Goal: Transaction & Acquisition: Purchase product/service

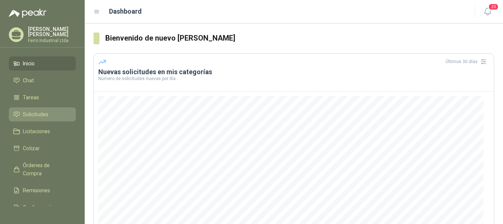
click at [46, 112] on span "Solicitudes" at bounding box center [35, 114] width 25 height 8
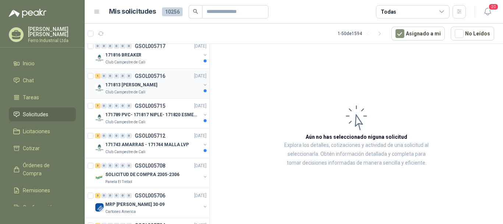
scroll to position [553, 0]
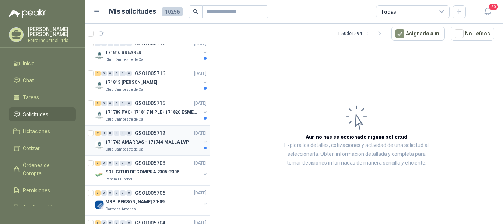
click at [146, 145] on p "171743 AMARRAS - 171744 MALLA LVP" at bounding box center [147, 142] width 84 height 7
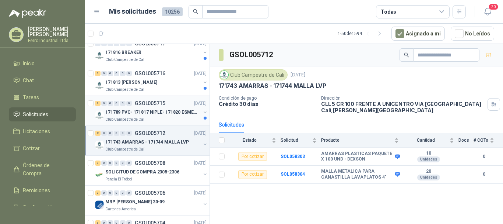
click at [157, 105] on p "GSOL005715" at bounding box center [150, 103] width 31 height 5
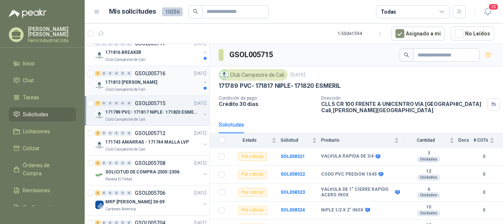
click at [163, 91] on div "Club Campestre de Cali" at bounding box center [152, 90] width 95 height 6
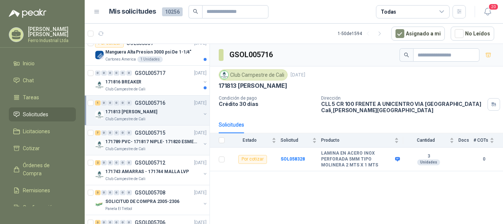
scroll to position [516, 0]
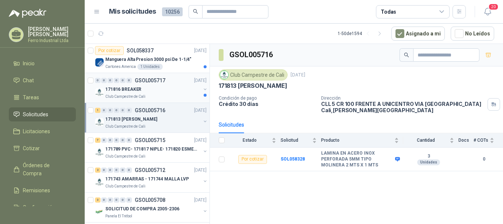
click at [162, 100] on div "0 0 0 0 0 0 GSOL005717 02/10/25 171816 BREAKER Club Campestre de Cali" at bounding box center [147, 88] width 125 height 30
click at [162, 93] on div "171816 BREAKER" at bounding box center [152, 89] width 95 height 9
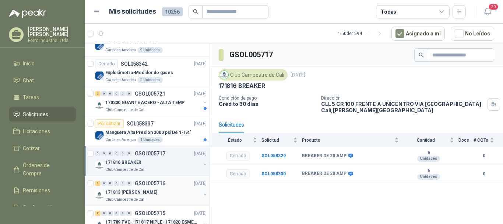
scroll to position [442, 0]
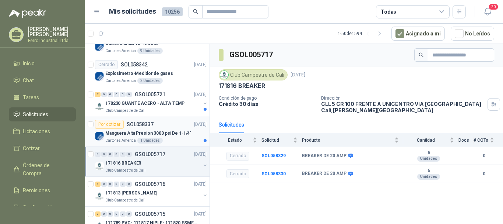
click at [166, 126] on div "Por cotizar SOL058337 02/10/25" at bounding box center [151, 124] width 112 height 9
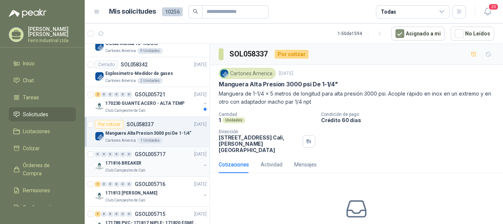
click at [158, 165] on div "171816 BREAKER" at bounding box center [152, 162] width 95 height 9
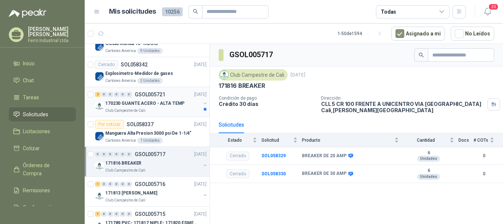
click at [158, 100] on p "170230 GUANTE ACERO - ALTA TEMP" at bounding box center [144, 103] width 79 height 7
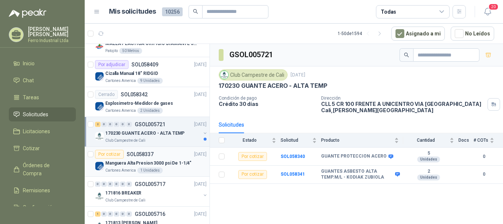
scroll to position [405, 0]
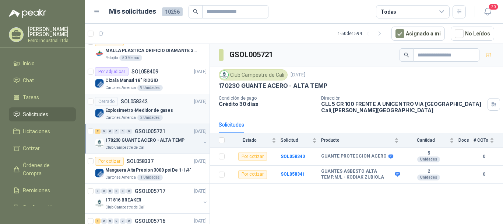
click at [176, 106] on div "Explosimetro-Medidor de gases" at bounding box center [155, 110] width 101 height 9
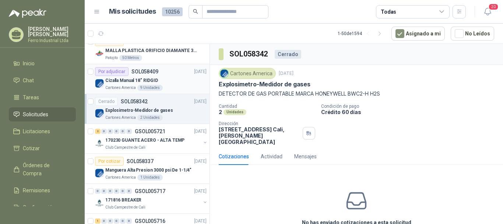
click at [175, 83] on div "Cizalla Manual 18" RIDGID" at bounding box center [155, 80] width 101 height 9
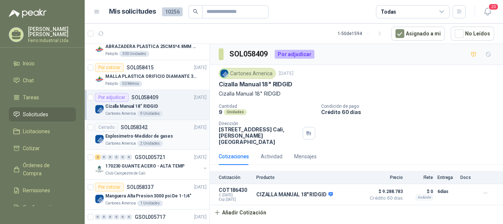
scroll to position [369, 0]
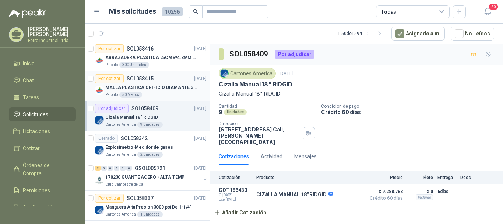
click at [169, 90] on p "MALLA PLASTICA ORIFICIO DIAMANTE 3MM" at bounding box center [151, 87] width 92 height 7
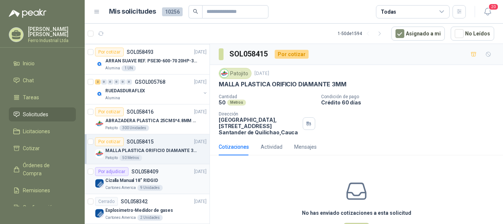
scroll to position [295, 0]
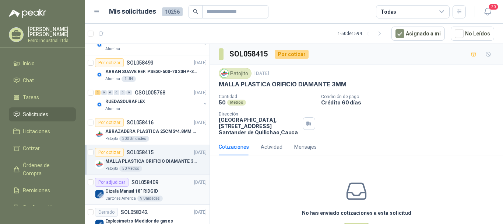
click at [167, 130] on p "ABRAZADERA PLASTICA 25CMS*4.8MM NEGRA" at bounding box center [151, 131] width 92 height 7
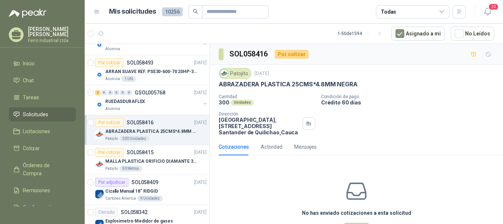
scroll to position [258, 0]
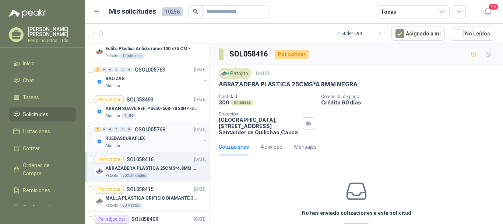
click at [152, 136] on div "RUEDASDURAFLEX" at bounding box center [152, 138] width 95 height 9
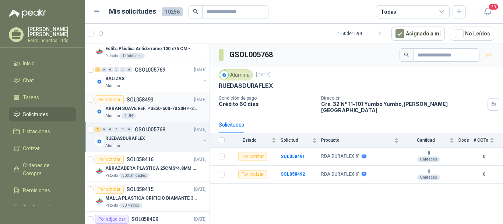
click at [149, 97] on p "SOL058493" at bounding box center [140, 99] width 27 height 5
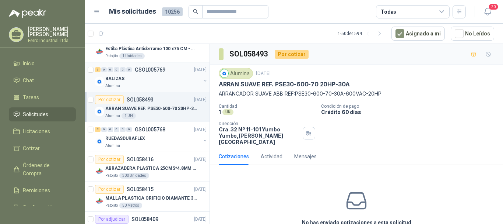
click at [147, 76] on div "BALIZAS" at bounding box center [152, 78] width 95 height 9
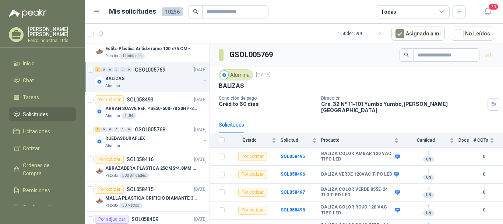
scroll to position [221, 0]
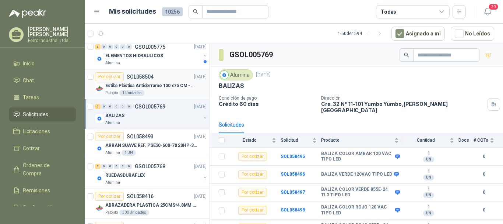
click at [150, 87] on p "Estiba Plástica Antiderrame 130 x75 CM - Capacidad 180-200 Litros" at bounding box center [151, 85] width 92 height 7
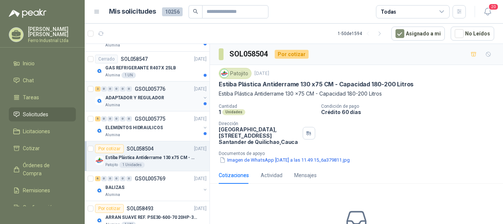
scroll to position [147, 0]
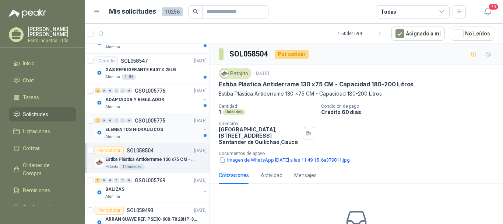
click at [143, 126] on p "ELEMENTOS HIDRAULICOS" at bounding box center [134, 129] width 58 height 7
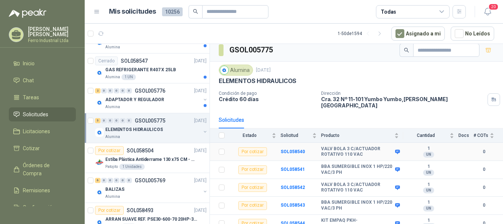
scroll to position [6, 0]
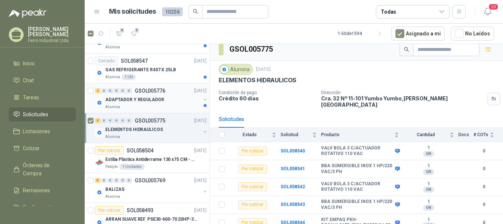
click at [154, 99] on p "ADAPTADOR Y REGULADOR" at bounding box center [134, 99] width 59 height 7
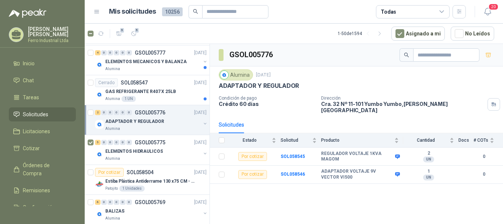
scroll to position [111, 0]
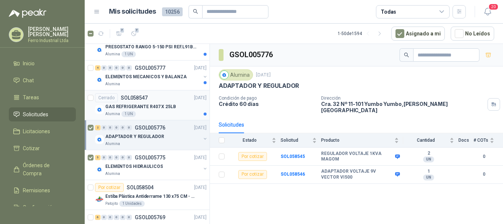
click at [158, 106] on p "GAS REFRIGERANTE R407 X 25LB" at bounding box center [140, 106] width 71 height 7
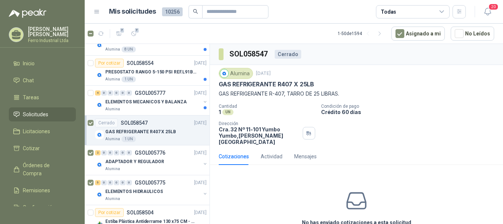
scroll to position [74, 0]
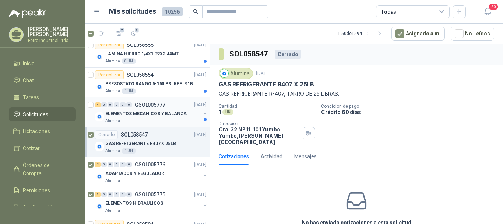
click at [146, 111] on p "ELEMENTOS MECANICOS Y BALANZA" at bounding box center [145, 113] width 81 height 7
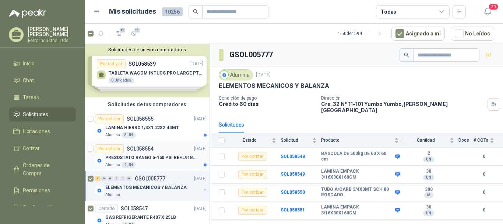
click at [158, 162] on div "Alumina 1 UN" at bounding box center [155, 165] width 101 height 6
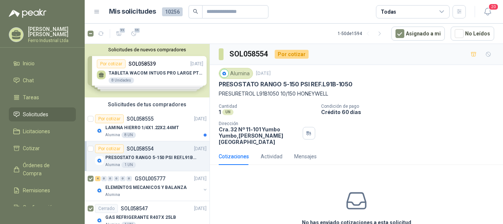
scroll to position [32, 0]
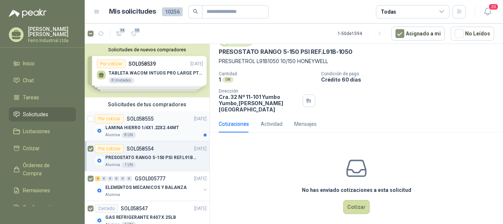
click at [175, 127] on p "LAMINA HIERRO 1/4X1.22X2.44MT" at bounding box center [142, 127] width 74 height 7
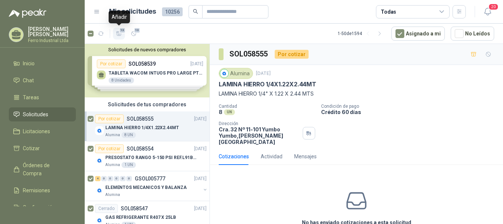
click at [120, 33] on span "13" at bounding box center [122, 30] width 7 height 6
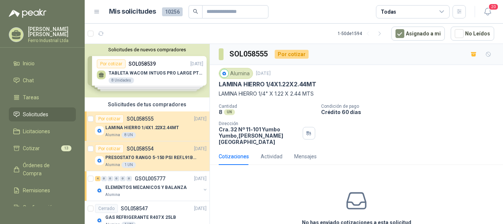
scroll to position [35, 0]
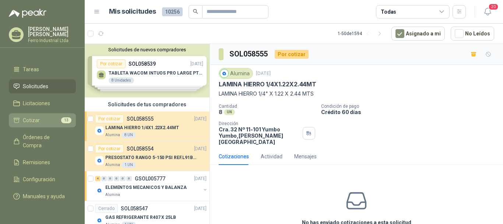
click at [31, 116] on span "Cotizar" at bounding box center [31, 120] width 17 height 8
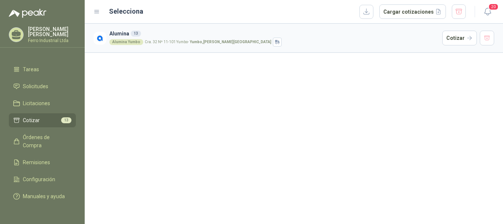
click at [362, 14] on div "Selecciona Cargar cotizaciones" at bounding box center [288, 11] width 358 height 15
click at [366, 13] on button "button" at bounding box center [367, 12] width 14 height 14
click at [170, 184] on div "Alumina 13 Alumina Yumbo Cra. 32 Nº 11-101 Yumbo - Yumbo , Valle del Cauca Coti…" at bounding box center [294, 124] width 419 height 200
click at [32, 116] on span "Cotizar" at bounding box center [31, 120] width 17 height 8
click at [35, 82] on span "Solicitudes" at bounding box center [35, 86] width 25 height 8
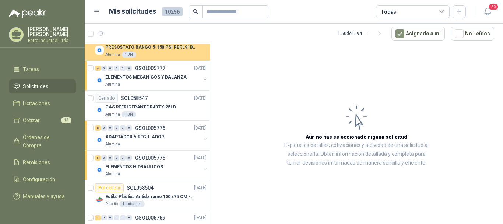
scroll to position [111, 0]
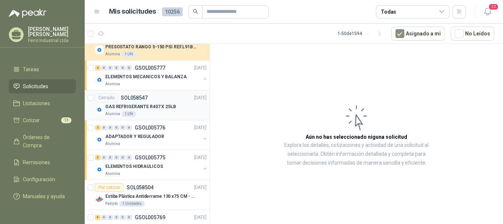
click at [154, 100] on div "Cerrado SOL058547 03/10/25" at bounding box center [151, 97] width 112 height 9
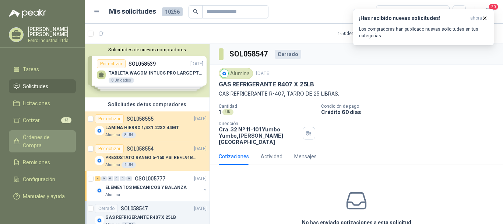
click at [29, 133] on span "Órdenes de Compra" at bounding box center [46, 141] width 46 height 16
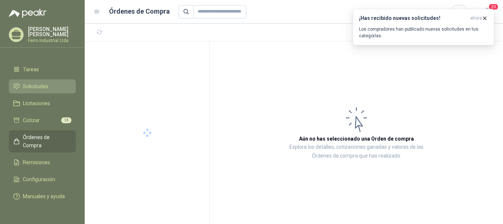
click at [30, 82] on span "Solicitudes" at bounding box center [35, 86] width 25 height 8
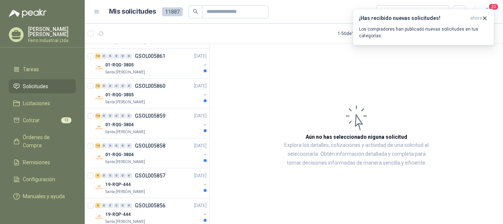
scroll to position [1388, 0]
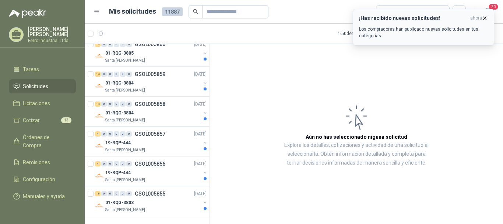
click at [482, 18] on icon "button" at bounding box center [485, 18] width 6 height 6
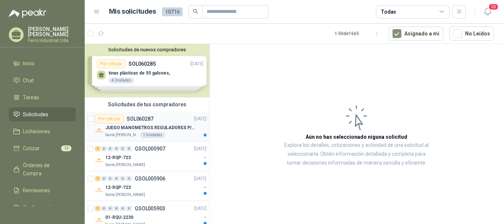
click at [169, 122] on div "Por cotizar SOL060287 [DATE]" at bounding box center [151, 118] width 112 height 9
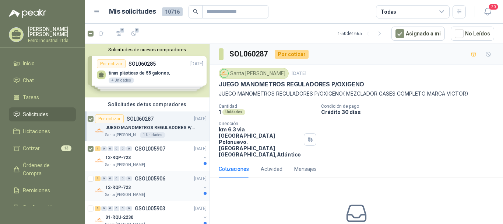
click at [91, 181] on div at bounding box center [91, 186] width 7 height 24
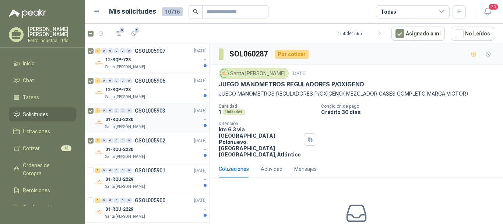
scroll to position [111, 0]
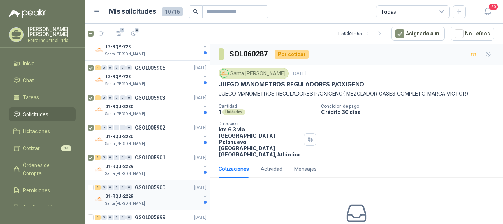
click at [92, 184] on div at bounding box center [91, 195] width 7 height 24
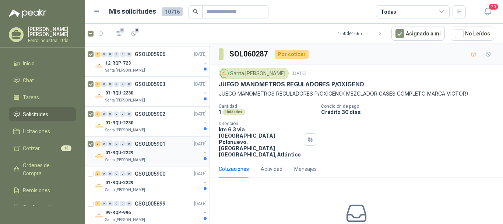
scroll to position [147, 0]
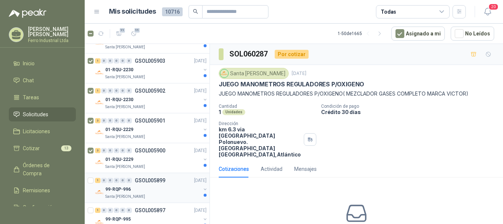
click at [87, 182] on div "1 0 0 0 0 0 GSOL005899 06/10/25 99-RQP-996 Santa Anita Napoles" at bounding box center [147, 188] width 125 height 30
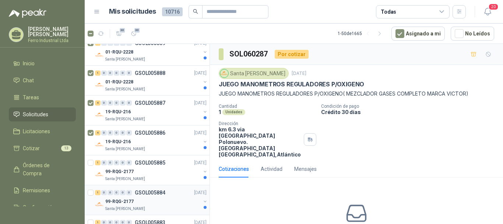
scroll to position [516, 0]
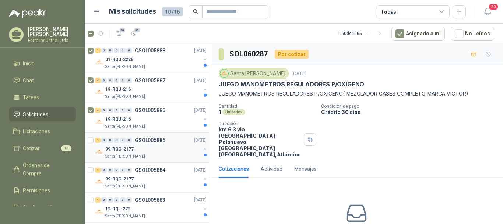
click at [87, 139] on div "1 0 0 0 0 0 GSOL005885 06/10/25 99-RQG-2177 Santa Anita Napoles" at bounding box center [147, 148] width 125 height 30
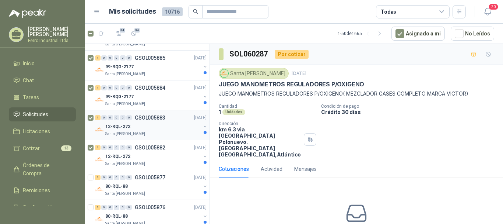
scroll to position [627, 0]
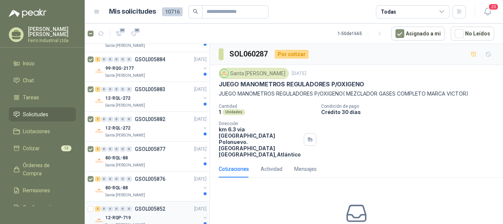
click at [94, 208] on div at bounding box center [91, 216] width 7 height 24
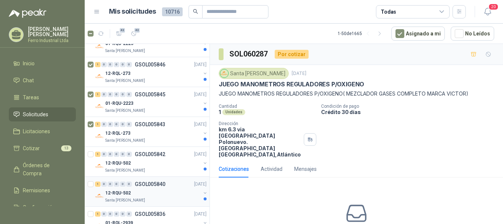
scroll to position [885, 0]
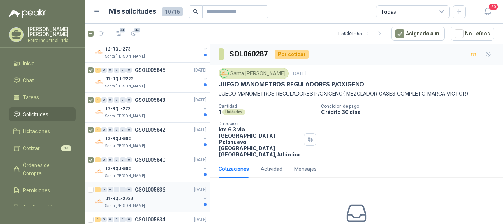
click at [89, 185] on div at bounding box center [91, 197] width 7 height 24
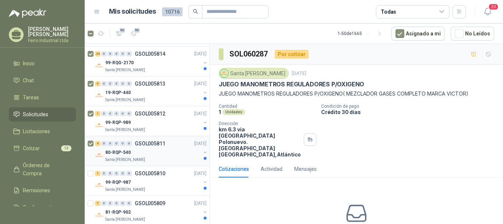
scroll to position [1216, 0]
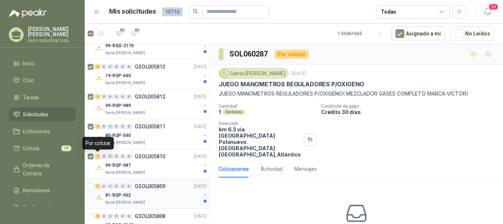
click at [94, 187] on div at bounding box center [91, 194] width 7 height 24
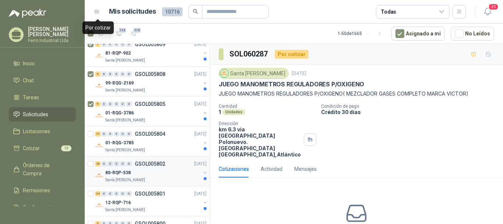
scroll to position [1364, 0]
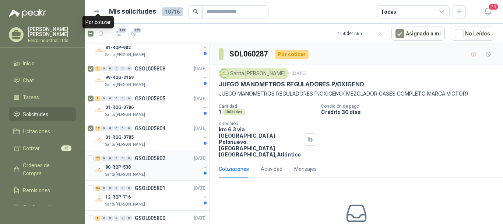
click at [90, 161] on div at bounding box center [91, 166] width 7 height 24
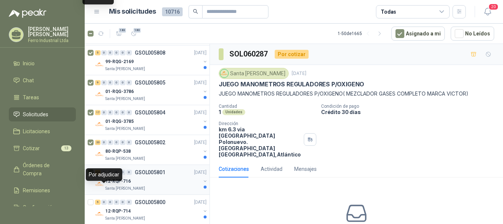
scroll to position [1388, 0]
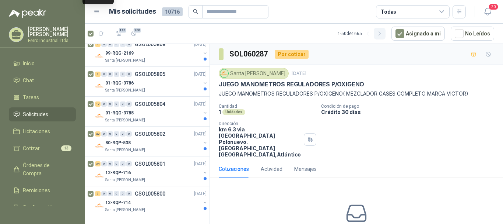
click at [380, 32] on button "button" at bounding box center [380, 34] width 12 height 12
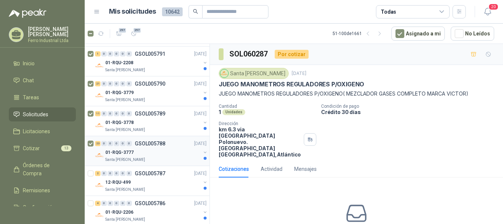
scroll to position [221, 0]
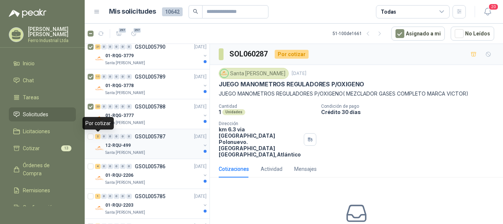
click at [87, 137] on div "2 0 0 0 0 0 GSOL005787 06/10/25 12-RQU-499 Santa Anita Napoles" at bounding box center [147, 144] width 125 height 30
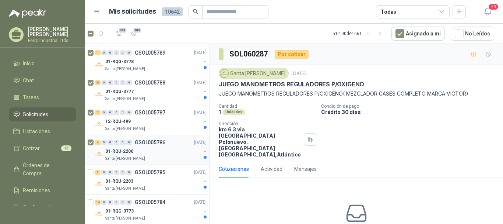
scroll to position [258, 0]
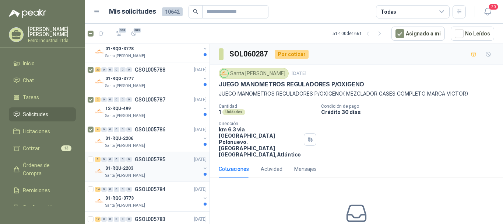
click at [94, 156] on div at bounding box center [91, 167] width 7 height 24
click at [94, 157] on div at bounding box center [91, 167] width 7 height 24
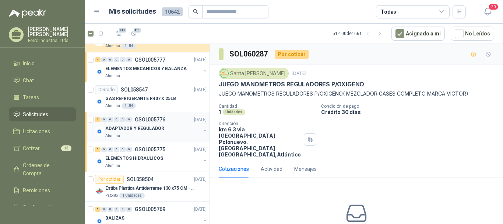
scroll to position [663, 0]
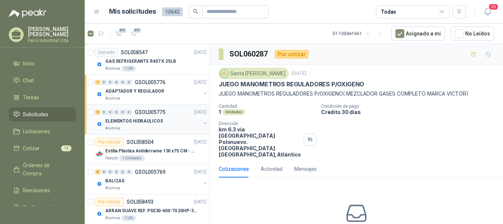
click at [129, 122] on p "ELEMENTOS HIDRAULICOS" at bounding box center [134, 121] width 58 height 7
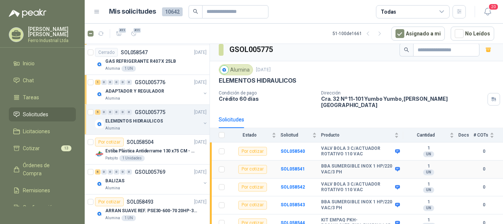
scroll to position [6, 0]
click at [33, 146] on span "Cotizar" at bounding box center [31, 148] width 17 height 8
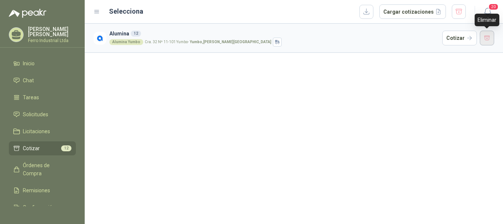
click at [492, 41] on button "button" at bounding box center [487, 38] width 15 height 15
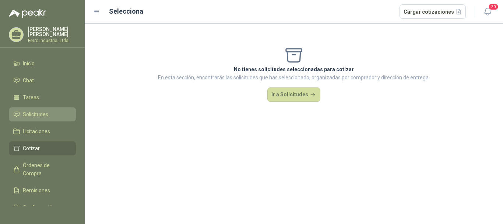
click at [39, 113] on span "Solicitudes" at bounding box center [35, 114] width 25 height 8
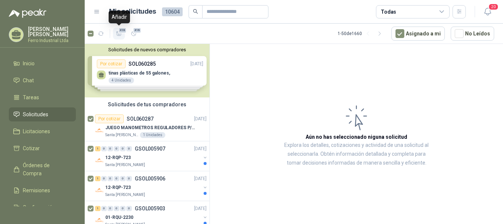
click at [118, 35] on icon "button" at bounding box center [119, 34] width 6 height 6
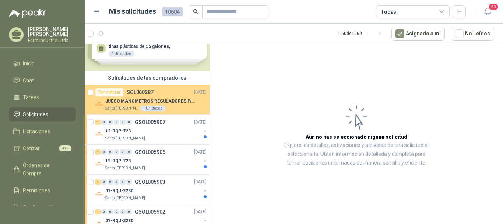
scroll to position [37, 0]
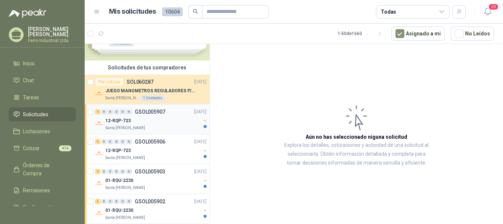
click at [149, 123] on div "12-RQP-723" at bounding box center [152, 120] width 95 height 9
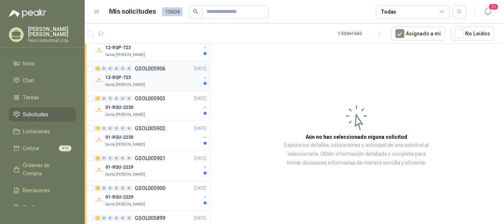
scroll to position [111, 0]
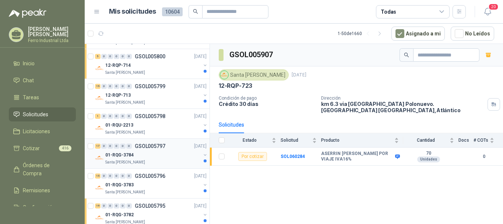
scroll to position [1388, 0]
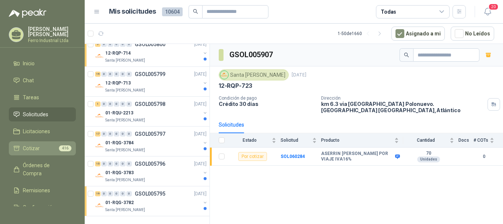
click at [43, 144] on li "Cotizar 416" at bounding box center [42, 148] width 58 height 8
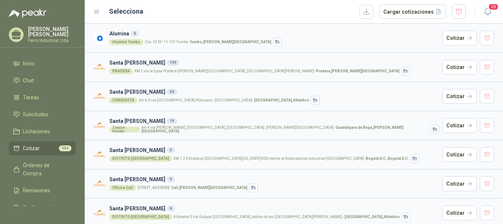
scroll to position [4, 0]
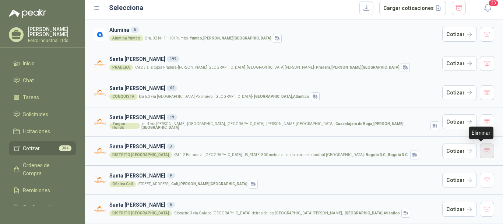
click at [484, 153] on button "button" at bounding box center [487, 150] width 15 height 15
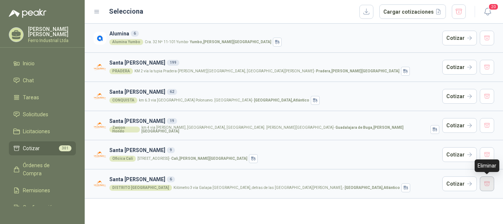
click at [484, 181] on button "button" at bounding box center [487, 183] width 15 height 15
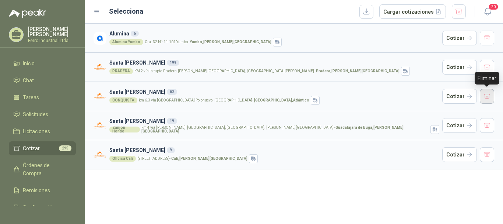
click at [486, 96] on button "button" at bounding box center [487, 96] width 15 height 15
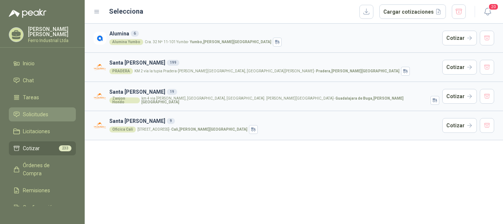
click at [37, 112] on span "Solicitudes" at bounding box center [35, 114] width 25 height 8
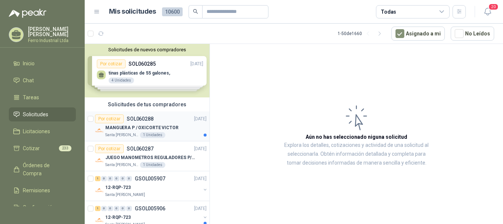
click at [161, 124] on p "MANGUERA P / OXICORTE VICTOR" at bounding box center [141, 127] width 73 height 7
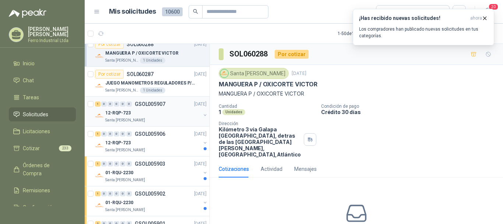
scroll to position [111, 0]
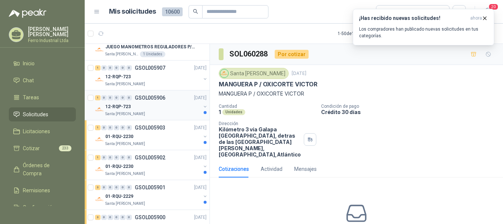
click at [161, 119] on div "1 0 0 0 0 0 GSOL005906 06/10/25 12-RQP-723 Santa Anita Napoles" at bounding box center [147, 105] width 125 height 30
click at [161, 107] on div "12-RQP-723" at bounding box center [152, 106] width 95 height 9
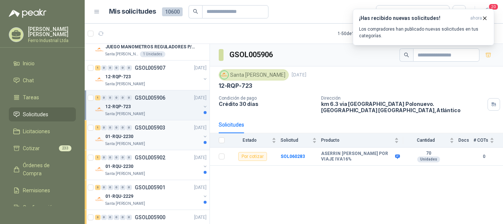
click at [163, 135] on div "01-RQU-2230" at bounding box center [152, 136] width 95 height 9
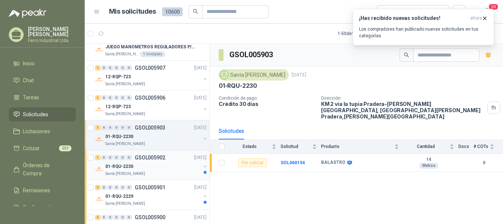
click at [151, 165] on div "01-RQU-2230" at bounding box center [152, 166] width 95 height 9
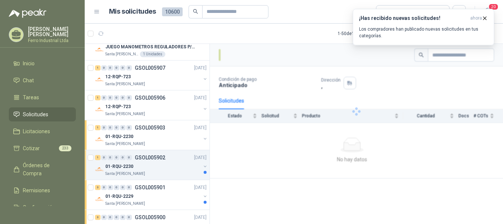
scroll to position [147, 0]
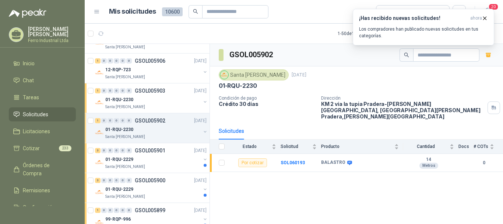
click at [153, 134] on div "Santa [PERSON_NAME]" at bounding box center [152, 137] width 95 height 6
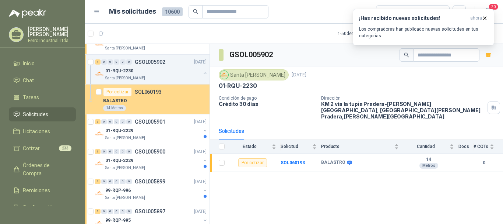
scroll to position [221, 0]
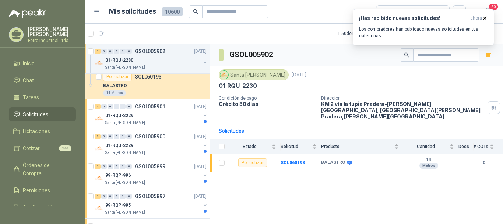
click at [166, 60] on div "01-RQU-2230" at bounding box center [152, 60] width 95 height 9
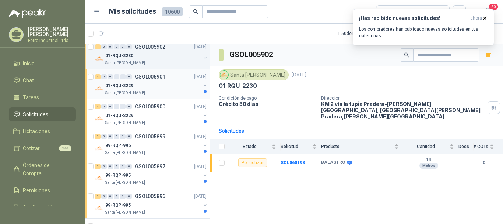
click at [163, 84] on div "01-RQU-2229" at bounding box center [152, 85] width 95 height 9
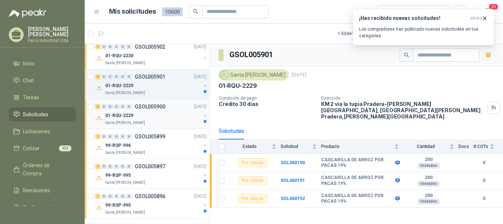
click at [161, 116] on div "01-RQU-2229" at bounding box center [152, 115] width 95 height 9
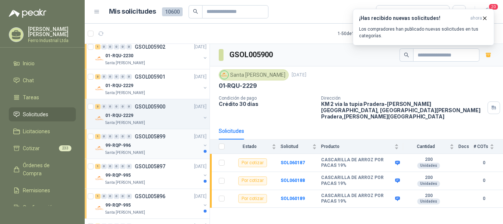
click at [146, 150] on div "Santa [PERSON_NAME]" at bounding box center [152, 153] width 95 height 6
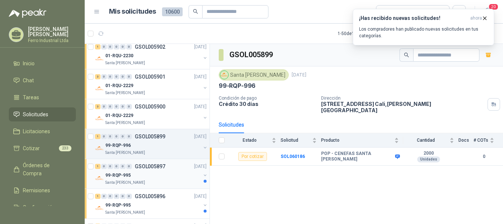
click at [151, 169] on div "1 0 0 0 0 0 GSOL005897 06/10/25" at bounding box center [151, 166] width 113 height 9
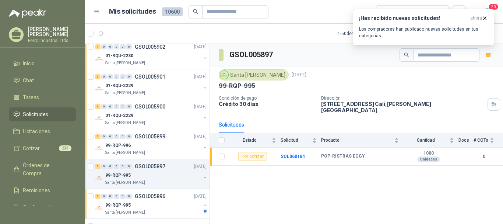
scroll to position [258, 0]
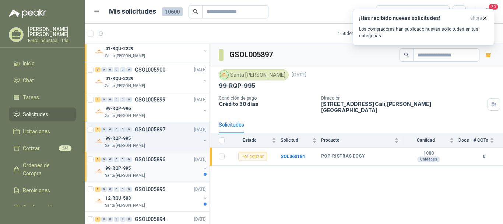
click at [156, 165] on div "99-RQP-995" at bounding box center [152, 168] width 95 height 9
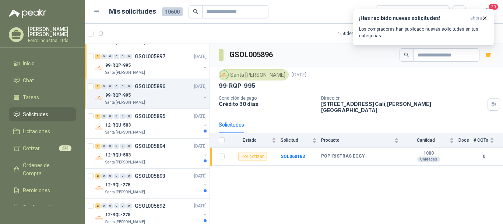
scroll to position [332, 0]
click at [168, 127] on div "12-RQU-503" at bounding box center [152, 124] width 95 height 9
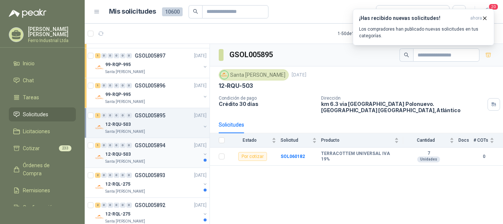
click at [164, 153] on div "12-RQU-503" at bounding box center [152, 154] width 95 height 9
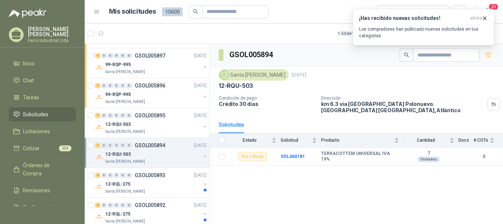
scroll to position [405, 0]
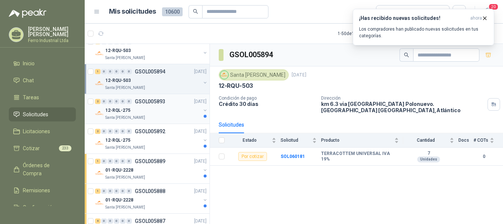
click at [159, 113] on div "12-RQL-275" at bounding box center [152, 110] width 95 height 9
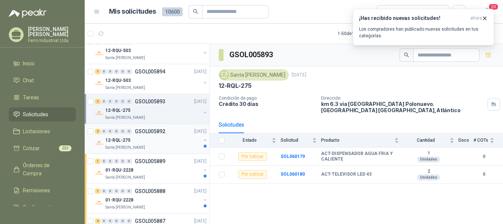
click at [160, 141] on div "12-RQL-275" at bounding box center [152, 140] width 95 height 9
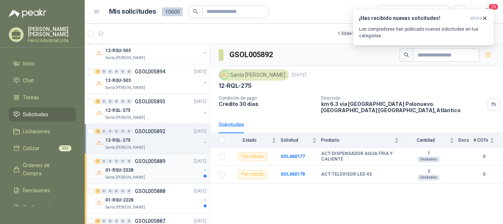
click at [168, 167] on div "01-RQU-2228" at bounding box center [152, 169] width 95 height 9
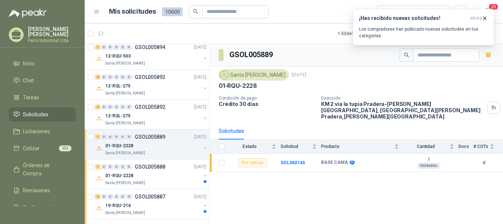
scroll to position [442, 0]
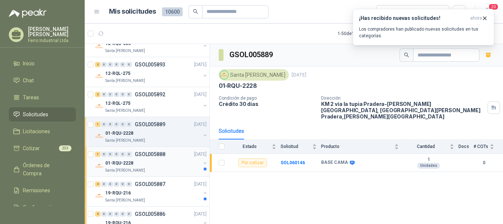
click at [169, 170] on div "Santa [PERSON_NAME]" at bounding box center [152, 170] width 95 height 6
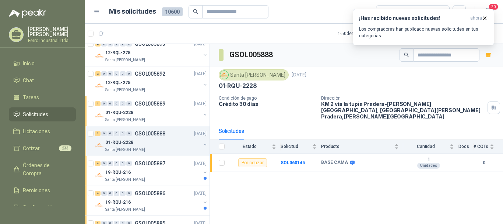
scroll to position [479, 0]
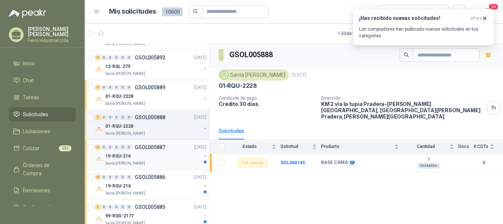
click at [171, 160] on div "19-RQU-216" at bounding box center [152, 155] width 95 height 9
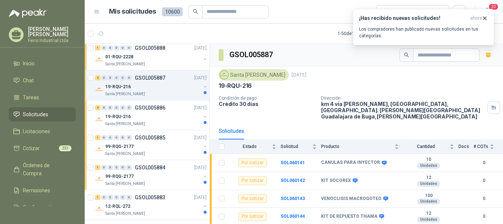
scroll to position [553, 0]
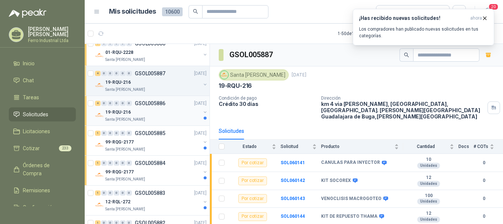
click at [171, 109] on div "19-RQU-216" at bounding box center [152, 112] width 95 height 9
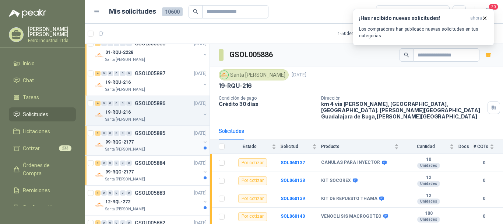
click at [164, 141] on div "99-RQG-2177" at bounding box center [152, 141] width 95 height 9
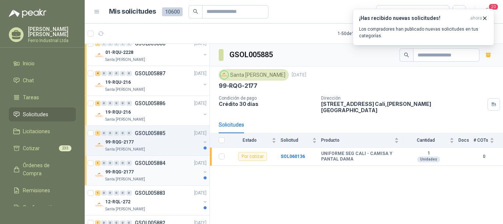
click at [172, 177] on div "Santa [PERSON_NAME]" at bounding box center [152, 179] width 95 height 6
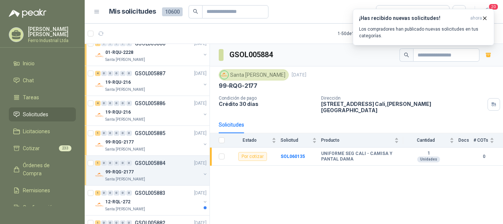
scroll to position [590, 0]
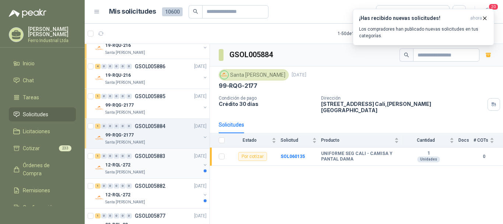
click at [171, 167] on div "12-RQL-272" at bounding box center [152, 164] width 95 height 9
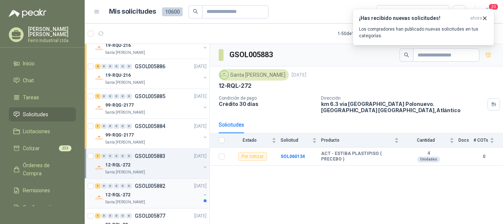
click at [170, 194] on div "12-RQL-272" at bounding box center [152, 194] width 95 height 9
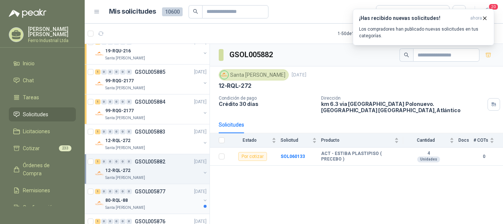
scroll to position [627, 0]
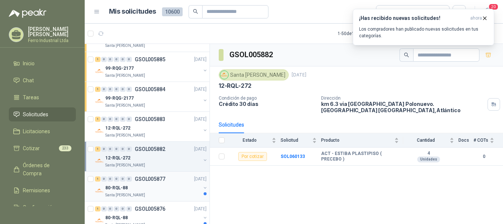
click at [171, 187] on div "80-RQL-88" at bounding box center [152, 187] width 95 height 9
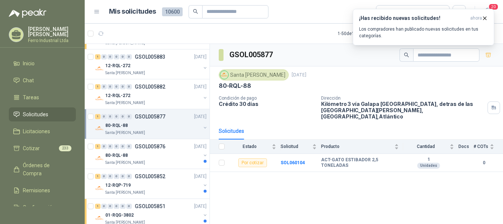
scroll to position [700, 0]
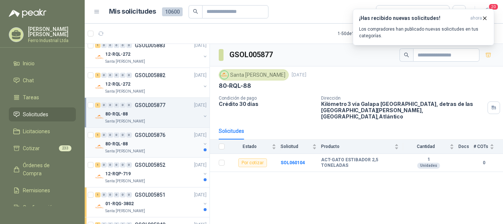
click at [178, 151] on div "Santa [PERSON_NAME]" at bounding box center [152, 151] width 95 height 6
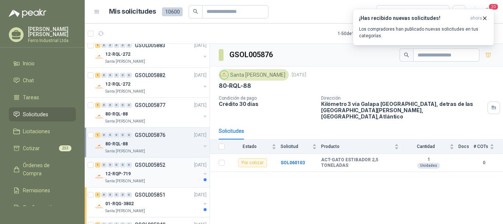
click at [171, 172] on div "12-RQP-719" at bounding box center [152, 173] width 95 height 9
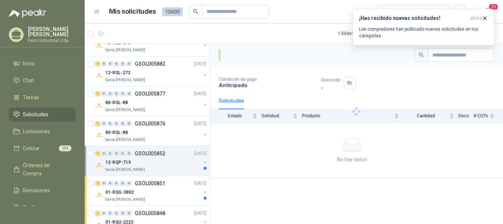
scroll to position [774, 0]
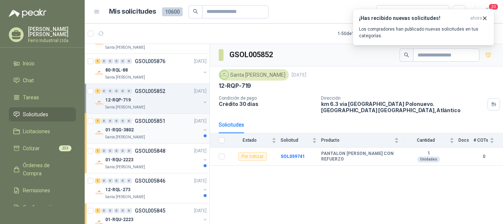
click at [170, 141] on div "1 0 0 0 0 0 GSOL005851 06/10/25 01-RQG-3802 Santa Anita Napoles" at bounding box center [147, 129] width 125 height 30
click at [168, 136] on div "Santa [PERSON_NAME]" at bounding box center [152, 137] width 95 height 6
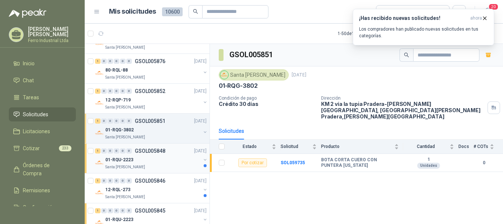
click at [163, 161] on div "01-RQU-2223" at bounding box center [152, 159] width 95 height 9
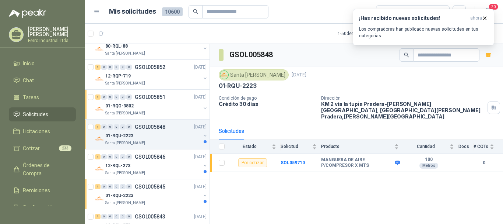
scroll to position [811, 0]
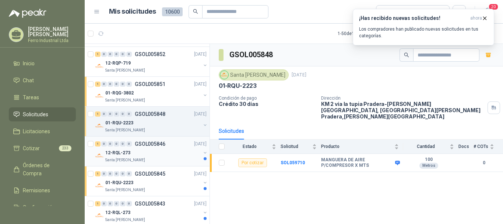
click at [167, 160] on div "Santa [PERSON_NAME]" at bounding box center [152, 160] width 95 height 6
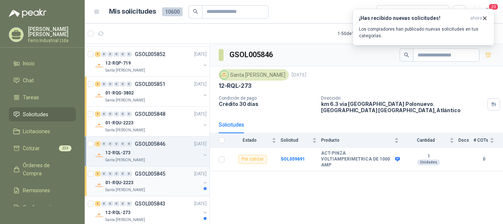
click at [168, 184] on div "01-RQU-2223" at bounding box center [152, 182] width 95 height 9
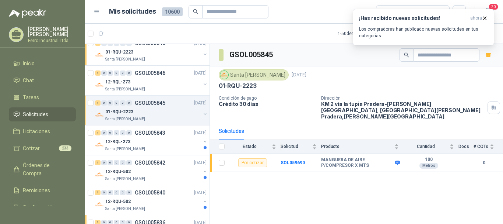
scroll to position [885, 0]
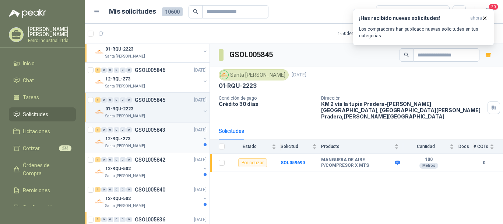
click at [167, 141] on div "12-RQL-273" at bounding box center [152, 138] width 95 height 9
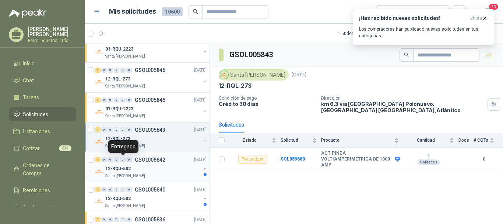
click at [121, 159] on div "0" at bounding box center [123, 159] width 6 height 5
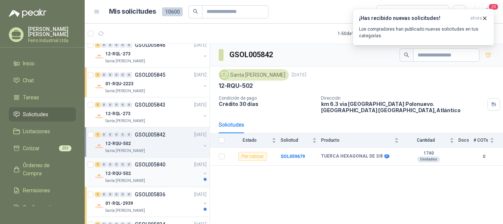
scroll to position [921, 0]
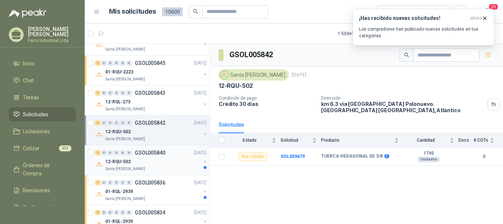
click at [173, 163] on div "12-RQU-502" at bounding box center [152, 161] width 95 height 9
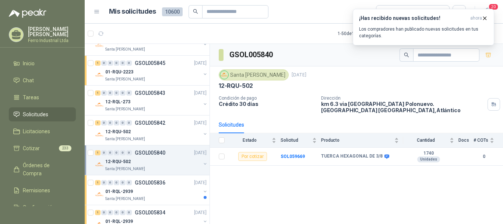
click at [163, 171] on div "Santa [PERSON_NAME]" at bounding box center [152, 169] width 95 height 6
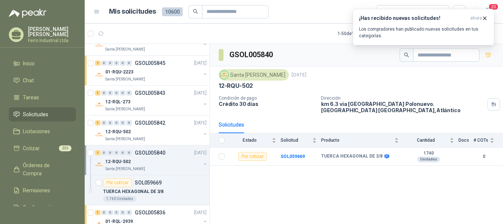
click at [162, 168] on div "Santa [PERSON_NAME]" at bounding box center [152, 169] width 95 height 6
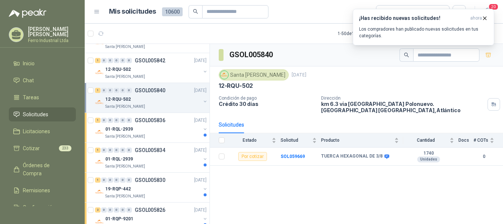
scroll to position [995, 0]
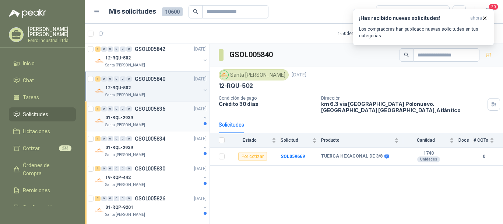
click at [160, 124] on div "Santa [PERSON_NAME]" at bounding box center [152, 125] width 95 height 6
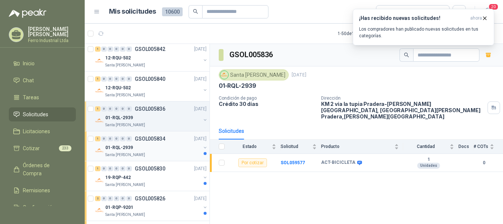
click at [153, 148] on div "01-RQL-2939" at bounding box center [152, 147] width 95 height 9
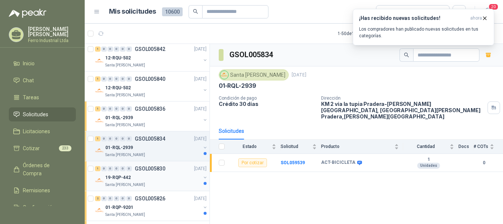
click at [170, 175] on div "19-RQP-442" at bounding box center [152, 177] width 95 height 9
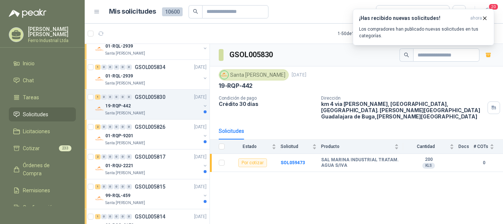
scroll to position [1069, 0]
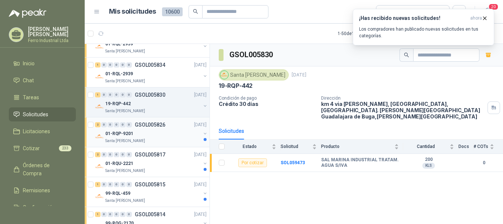
click at [168, 133] on div "01-RQP-9201" at bounding box center [152, 133] width 95 height 9
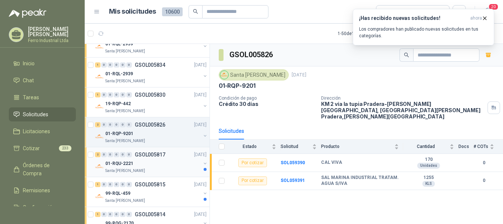
click at [169, 166] on div "01-RQU-2221" at bounding box center [152, 163] width 95 height 9
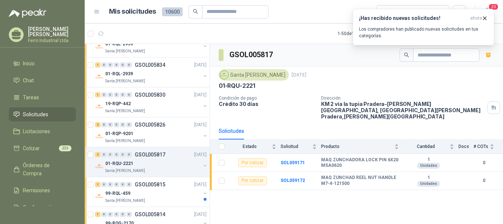
scroll to position [1143, 0]
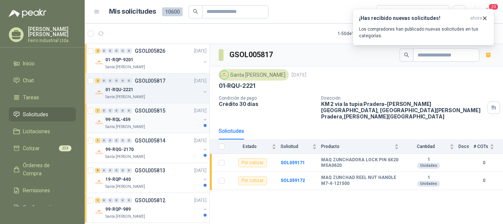
click at [162, 114] on div "1 0 0 0 0 0 GSOL005815 06/10/25" at bounding box center [151, 110] width 113 height 9
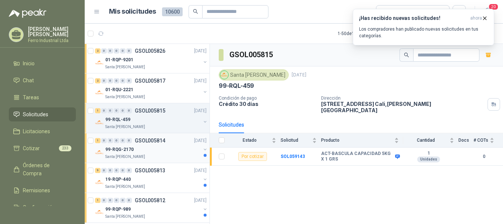
click at [162, 146] on div "99-RQG-2170" at bounding box center [152, 149] width 95 height 9
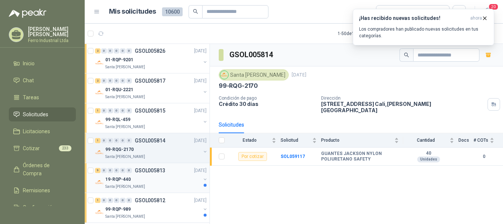
scroll to position [1179, 0]
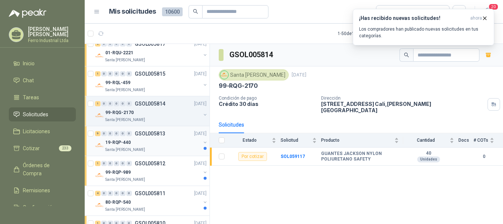
click at [144, 144] on div "19-RQP-440" at bounding box center [152, 142] width 95 height 9
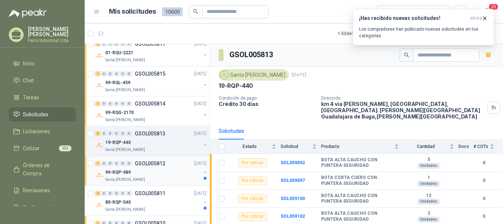
click at [147, 174] on div "99-RQP-989" at bounding box center [152, 172] width 95 height 9
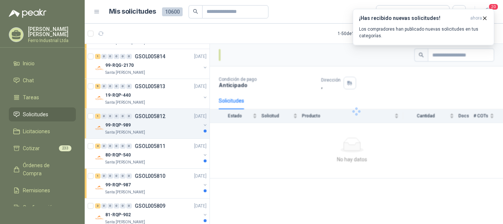
scroll to position [1253, 0]
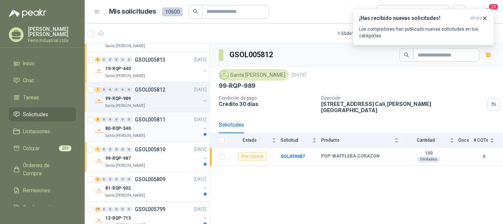
click at [171, 128] on div "80-RQP-540" at bounding box center [152, 128] width 95 height 9
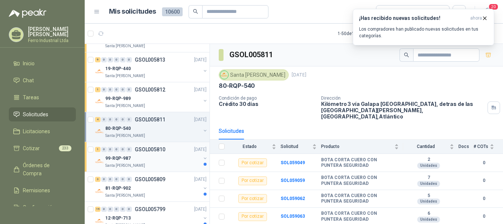
click at [169, 150] on div "1 0 0 0 0 0 GSOL005810 06/10/25" at bounding box center [151, 149] width 113 height 9
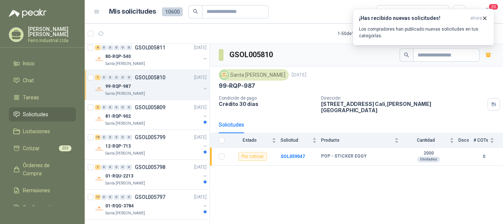
scroll to position [1327, 0]
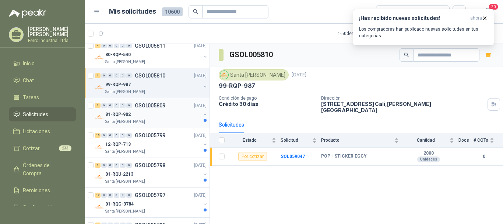
click at [185, 115] on div "81-RQP-902" at bounding box center [152, 114] width 95 height 9
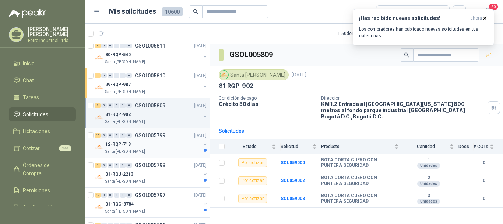
click at [165, 143] on div "12-RQP-713" at bounding box center [152, 144] width 95 height 9
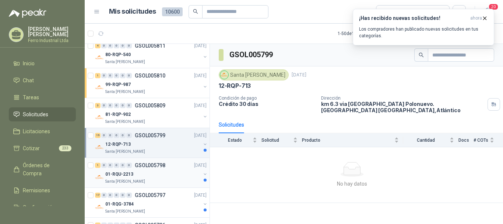
click at [167, 169] on div "1 0 0 0 0 0 GSOL005798 06/10/25" at bounding box center [151, 165] width 113 height 9
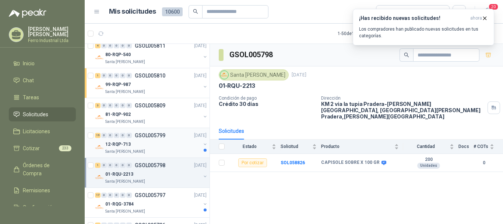
click at [174, 141] on div "12-RQP-713" at bounding box center [152, 144] width 95 height 9
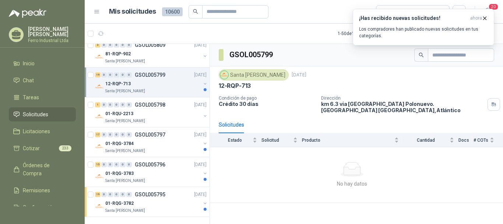
scroll to position [1388, 0]
click at [157, 91] on div "Santa [PERSON_NAME]" at bounding box center [152, 90] width 95 height 6
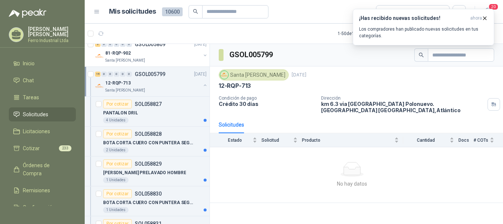
click at [168, 90] on div "Santa [PERSON_NAME]" at bounding box center [152, 90] width 95 height 6
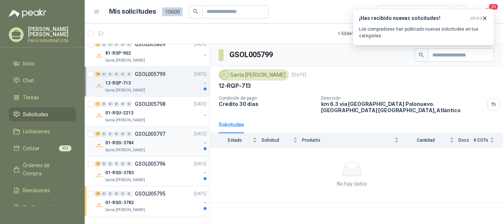
click at [165, 143] on div "01-RQG-3784" at bounding box center [152, 142] width 95 height 9
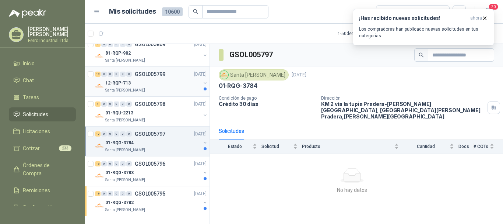
click at [170, 78] on div "19 0 0 0 0 0 GSOL005799 06/10/25" at bounding box center [151, 74] width 113 height 9
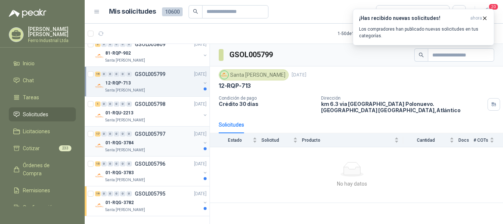
click at [158, 133] on p "GSOL005797" at bounding box center [150, 133] width 31 height 5
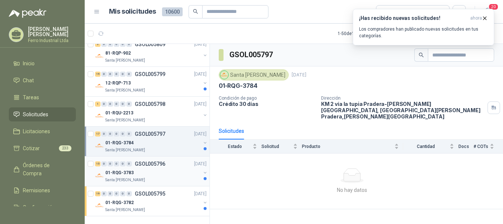
click at [168, 170] on div "01-RQG-3783" at bounding box center [152, 172] width 95 height 9
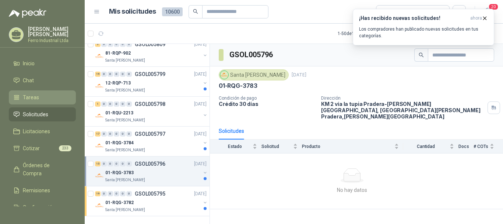
click at [35, 94] on span "Tareas" at bounding box center [31, 97] width 16 height 8
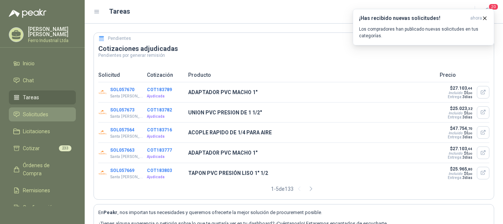
click at [37, 112] on span "Solicitudes" at bounding box center [35, 114] width 25 height 8
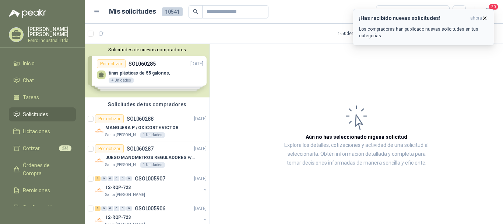
click at [485, 18] on icon "button" at bounding box center [485, 18] width 3 height 3
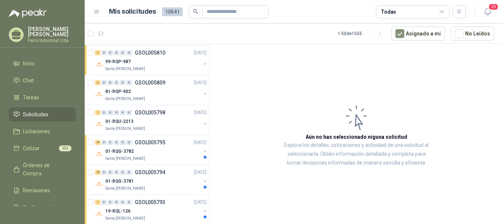
scroll to position [1327, 0]
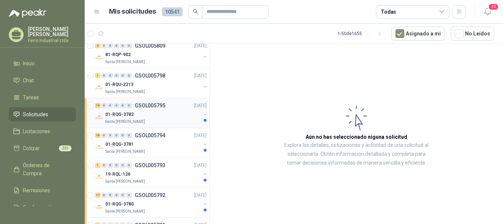
click at [155, 116] on div "01-RQG-3782" at bounding box center [152, 114] width 95 height 9
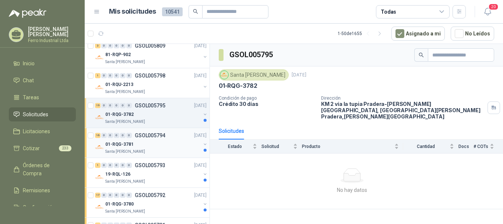
click at [173, 143] on div "01-RQG-3781" at bounding box center [152, 144] width 95 height 9
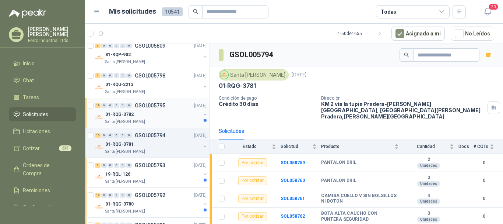
click at [171, 121] on div "Santa [PERSON_NAME]" at bounding box center [152, 122] width 95 height 6
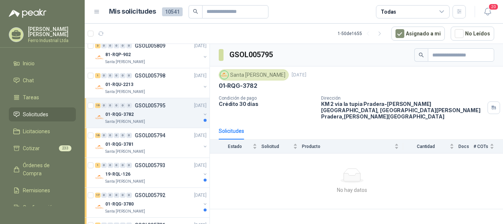
click at [167, 114] on div "01-RQG-3782" at bounding box center [152, 114] width 95 height 9
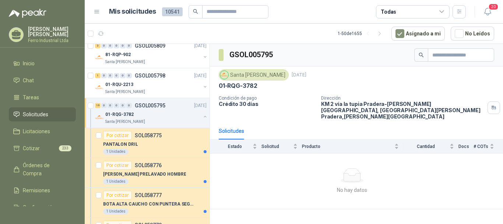
click at [167, 114] on div "01-RQG-3782" at bounding box center [152, 114] width 95 height 9
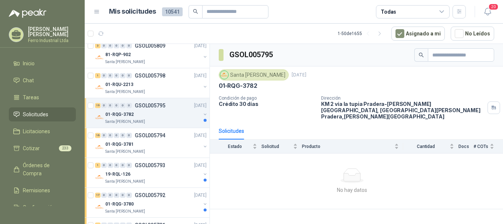
click at [177, 107] on div "19 0 0 0 0 0 GSOL005795 06/10/25" at bounding box center [151, 105] width 113 height 9
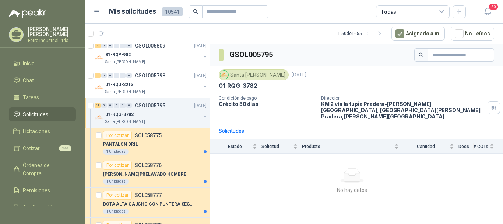
click at [177, 107] on div "19 0 0 0 0 0 GSOL005795 06/10/25" at bounding box center [151, 105] width 113 height 9
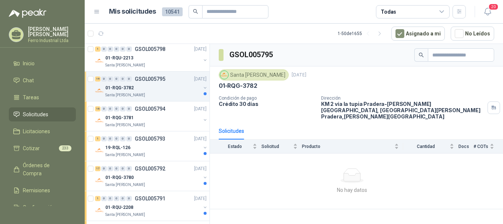
scroll to position [1364, 0]
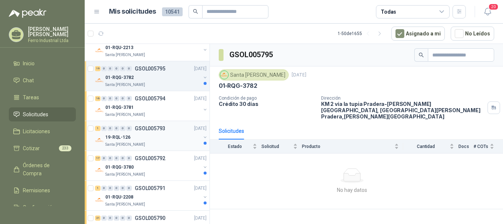
click at [169, 142] on div "Santa [PERSON_NAME]" at bounding box center [152, 145] width 95 height 6
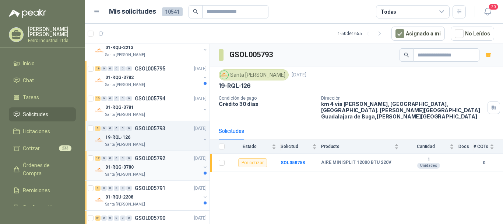
click at [171, 171] on div "01-RQG-3780" at bounding box center [152, 167] width 95 height 9
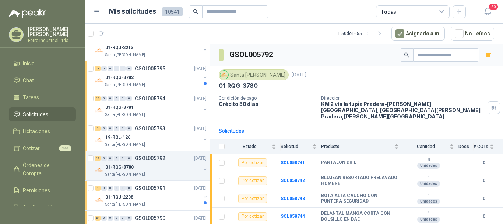
scroll to position [1388, 0]
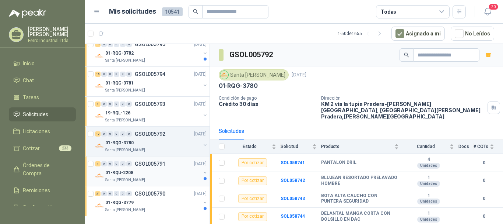
click at [169, 174] on div "01-RQU-2208" at bounding box center [152, 172] width 95 height 9
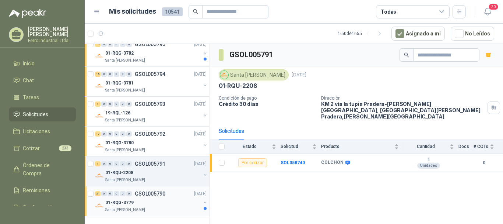
click at [171, 196] on div "21 0 0 0 0 0 GSOL005790 06/10/25" at bounding box center [151, 193] width 113 height 9
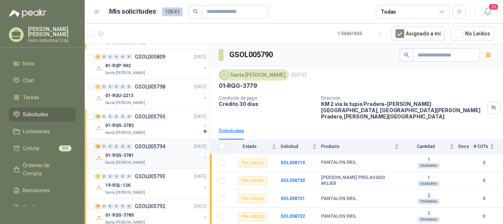
scroll to position [1314, 0]
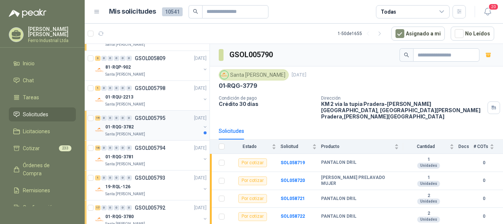
click at [168, 130] on div "01-RQG-3782" at bounding box center [152, 126] width 95 height 9
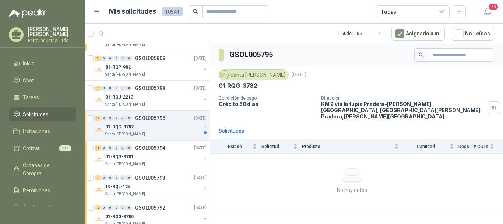
click at [202, 134] on div at bounding box center [205, 130] width 6 height 12
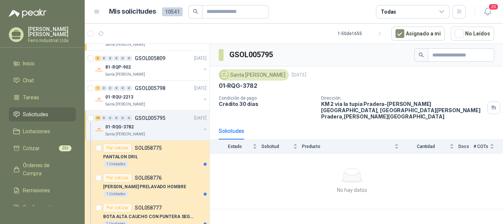
click at [202, 129] on button "button" at bounding box center [205, 129] width 6 height 6
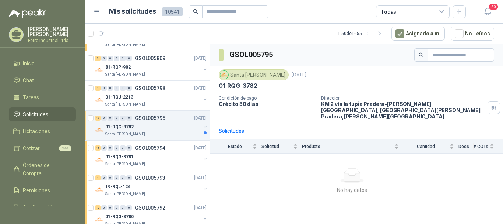
click at [202, 129] on button "button" at bounding box center [205, 127] width 6 height 6
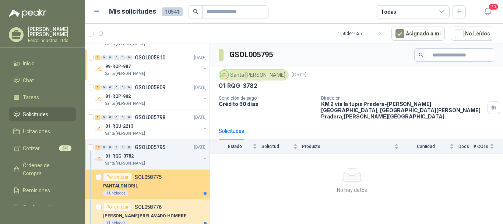
scroll to position [1292, 0]
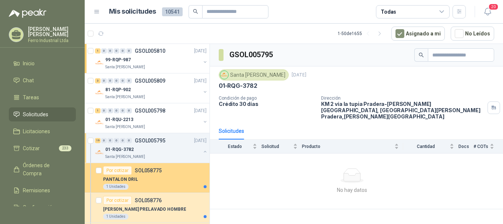
click at [172, 168] on div "Por cotizar SOL058775" at bounding box center [155, 170] width 104 height 9
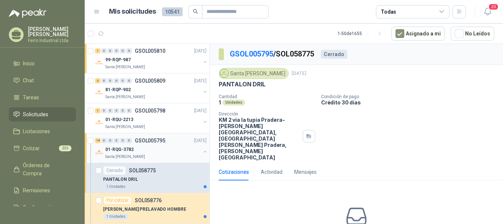
click at [163, 146] on div "01-RQG-3782" at bounding box center [152, 149] width 95 height 9
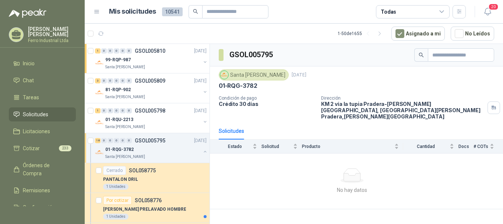
click at [163, 146] on div "01-RQG-3782" at bounding box center [152, 149] width 95 height 9
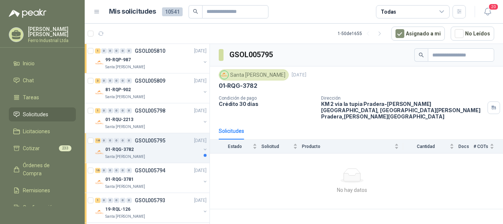
click at [177, 147] on div "01-RQG-3782" at bounding box center [152, 149] width 95 height 9
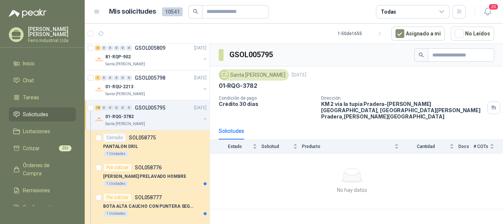
scroll to position [1366, 0]
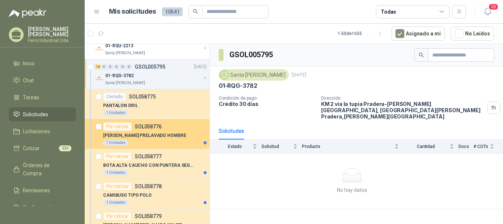
click at [167, 142] on div "1 Unidades" at bounding box center [155, 143] width 104 height 6
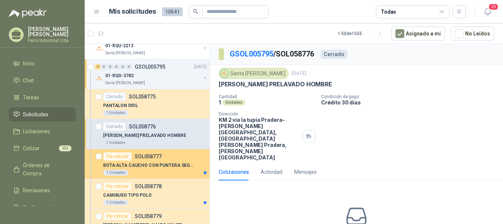
click at [176, 167] on p "BOTA ALTA CAUCHO CON PUNTERA SEGURIDAD" at bounding box center [149, 165] width 92 height 7
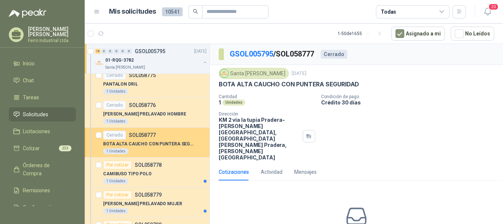
scroll to position [1402, 0]
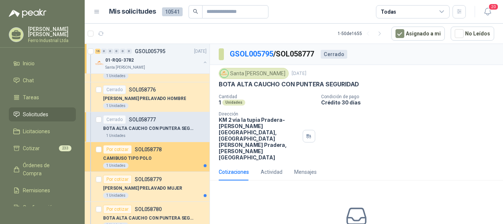
click at [177, 159] on div "CAMIBUSO TIPO POLO" at bounding box center [155, 158] width 104 height 9
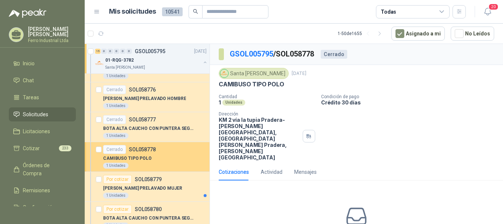
scroll to position [1476, 0]
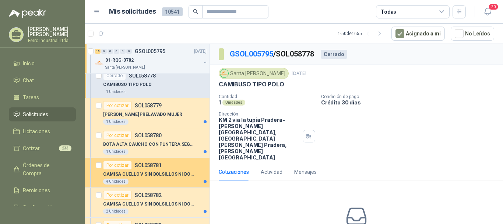
click at [178, 163] on div "Por cotizar SOL058781" at bounding box center [155, 165] width 104 height 9
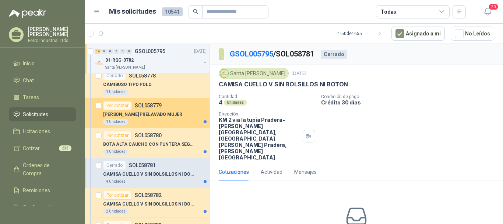
click at [180, 121] on div "1 Unidades" at bounding box center [155, 122] width 104 height 6
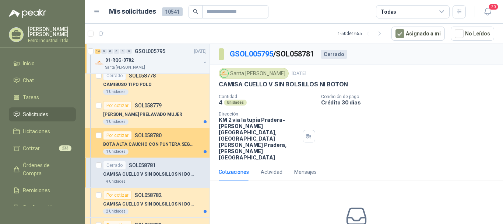
click at [172, 152] on div "1 Unidades" at bounding box center [155, 152] width 104 height 6
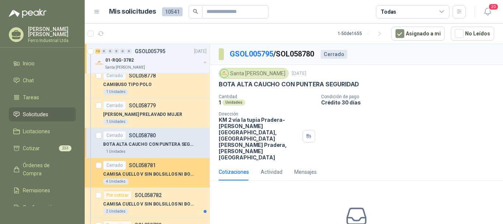
scroll to position [1513, 0]
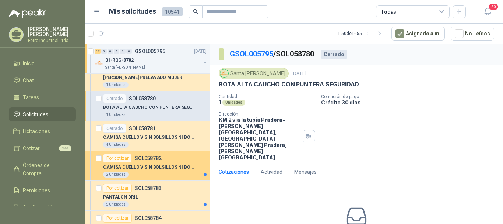
click at [175, 164] on p "CAMISA CUELLO V SIN BOLSILLOS NI BOTON" at bounding box center [149, 167] width 92 height 7
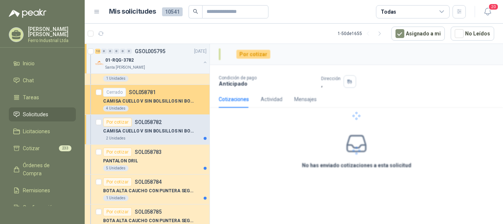
scroll to position [1550, 0]
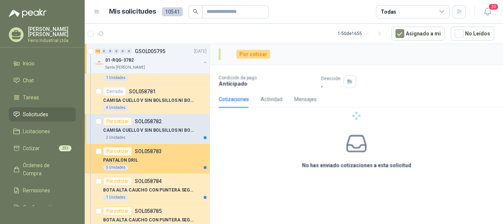
click at [180, 148] on div "Por cotizar SOL058783" at bounding box center [155, 151] width 104 height 9
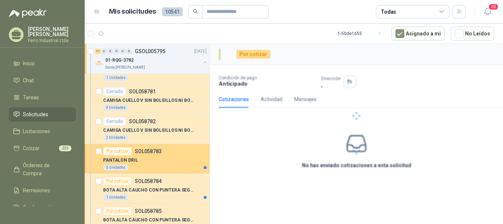
scroll to position [1587, 0]
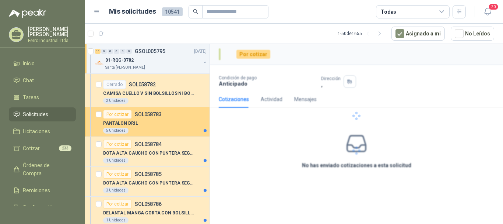
click at [174, 130] on div "5 Unidades" at bounding box center [155, 131] width 104 height 6
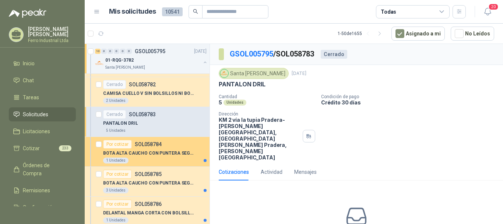
scroll to position [3, 0]
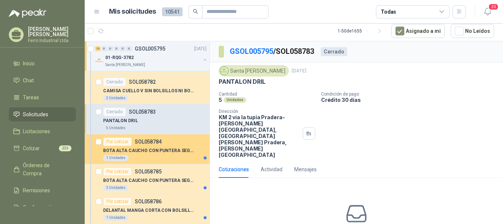
click at [173, 148] on p "BOTA ALTA CAUCHO CON PUNTERA SEGURIDAD" at bounding box center [149, 150] width 92 height 7
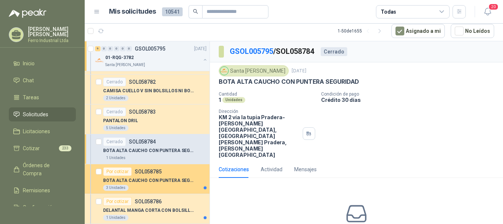
click at [166, 169] on div "Por cotizar SOL058785" at bounding box center [155, 171] width 104 height 9
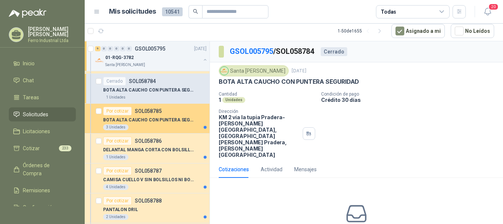
scroll to position [1661, 0]
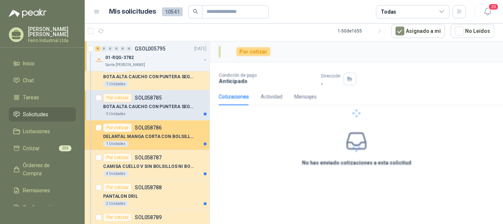
click at [167, 139] on p "DELANTAL MANGA CORTA CON BOLSILLO EN DAC" at bounding box center [149, 136] width 92 height 7
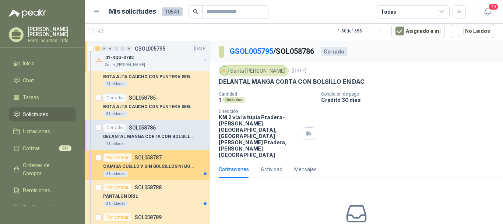
click at [163, 169] on p "CAMISA CUELLO V SIN BOLSILLOS NI BOTON" at bounding box center [149, 166] width 92 height 7
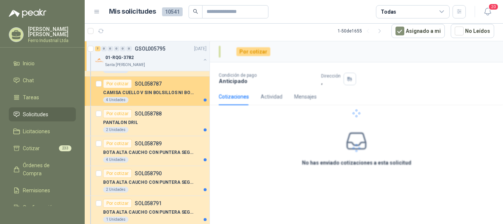
click at [172, 101] on div "4 Unidades" at bounding box center [155, 100] width 104 height 6
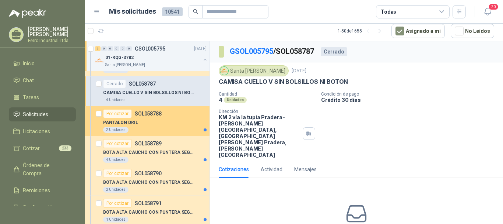
click at [169, 130] on div "2 Unidades" at bounding box center [155, 130] width 104 height 6
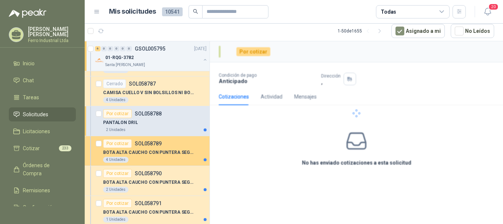
click at [159, 144] on p "SOL058789" at bounding box center [148, 143] width 27 height 5
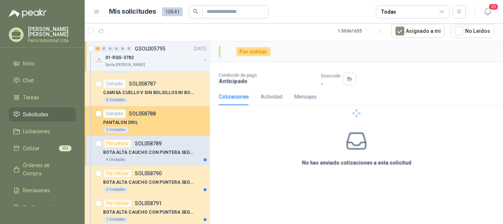
click at [157, 122] on div "PANTALON DRIL" at bounding box center [155, 122] width 104 height 9
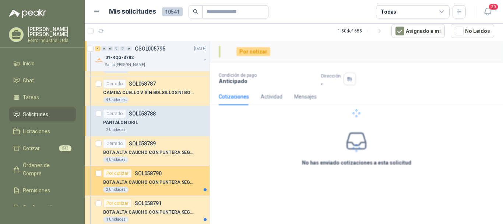
click at [154, 178] on div "BOTA ALTA CAUCHO CON PUNTERA SEGURIDAD" at bounding box center [155, 182] width 104 height 9
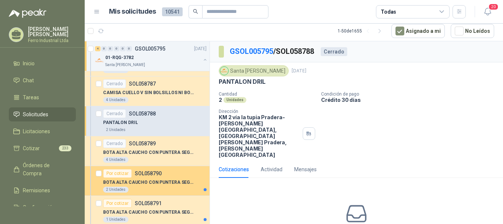
scroll to position [1808, 0]
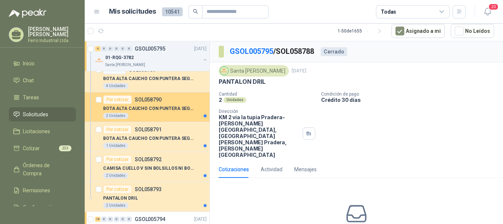
click at [167, 115] on div "2 Unidades" at bounding box center [155, 116] width 104 height 6
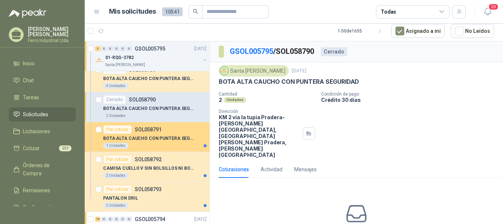
click at [167, 136] on p "BOTA ALTA CAUCHO CON PUNTERA SEGURIDAD" at bounding box center [149, 138] width 92 height 7
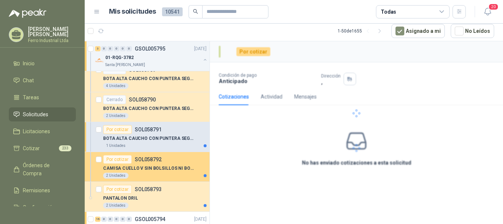
click at [168, 164] on div "CAMISA CUELLO V SIN BOLSILLOS NI BOTON" at bounding box center [155, 168] width 104 height 9
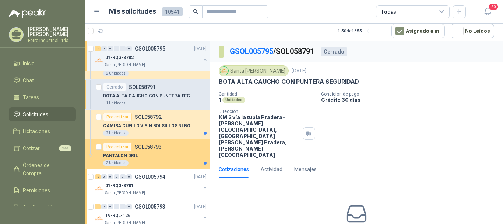
scroll to position [1882, 0]
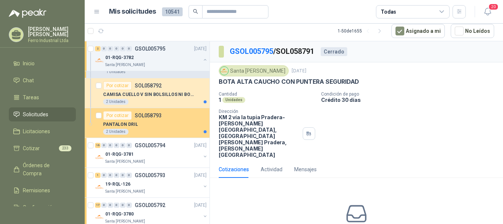
click at [174, 133] on div "2 Unidades" at bounding box center [155, 132] width 104 height 6
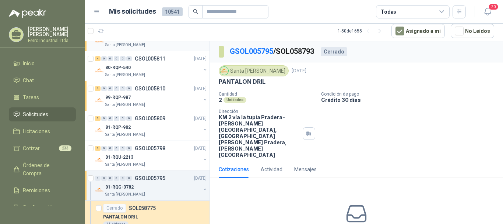
scroll to position [1255, 0]
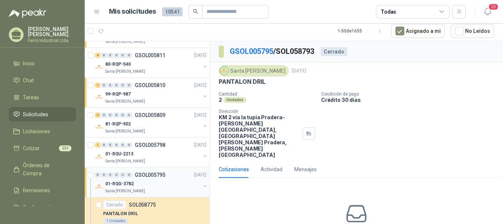
click at [161, 180] on div "01-RQG-3782" at bounding box center [152, 183] width 95 height 9
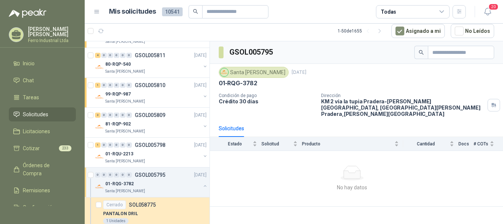
click at [202, 186] on button "button" at bounding box center [205, 186] width 6 height 6
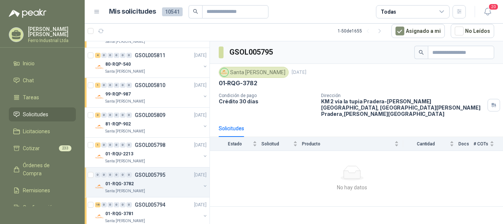
click at [194, 173] on p "[DATE]" at bounding box center [200, 174] width 13 height 7
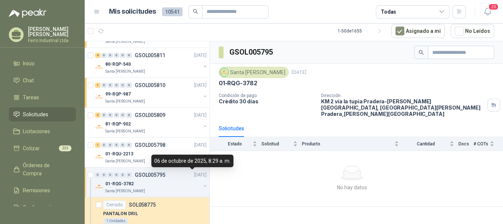
click at [194, 173] on p "[DATE]" at bounding box center [200, 174] width 13 height 7
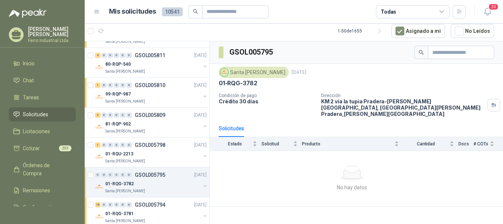
click at [194, 171] on p "[DATE]" at bounding box center [200, 174] width 13 height 7
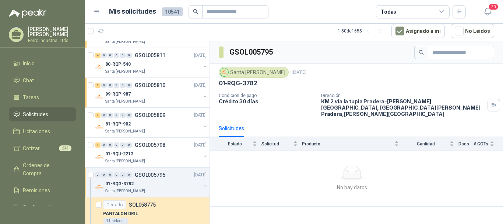
scroll to position [1292, 0]
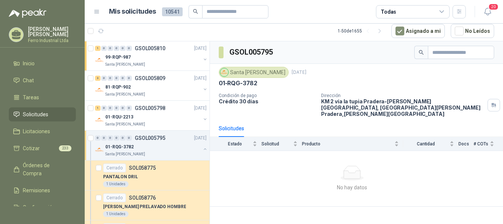
click at [189, 144] on div "01-RQG-3782" at bounding box center [152, 146] width 95 height 9
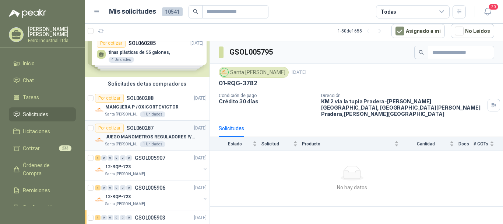
scroll to position [0, 0]
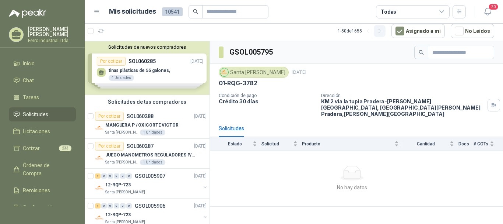
click at [383, 33] on icon "button" at bounding box center [380, 31] width 6 height 6
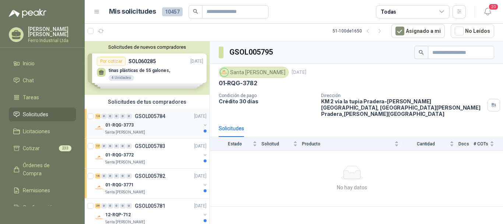
click at [144, 116] on p "GSOL005784" at bounding box center [150, 116] width 31 height 5
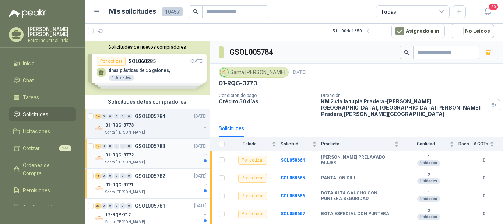
click at [150, 147] on p "GSOL005783" at bounding box center [150, 145] width 31 height 5
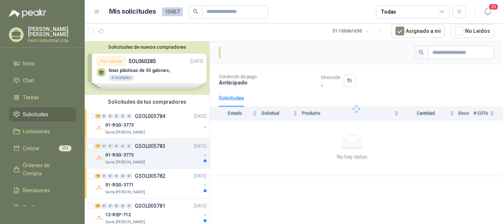
scroll to position [37, 0]
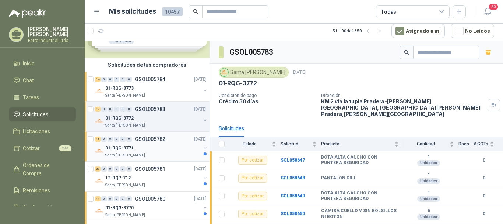
click at [157, 147] on div "01-RQG-3771" at bounding box center [152, 147] width 95 height 9
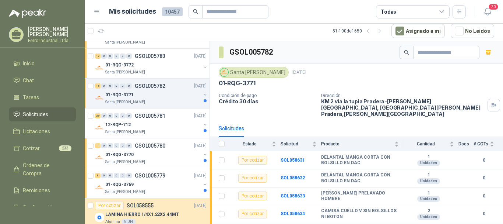
scroll to position [111, 0]
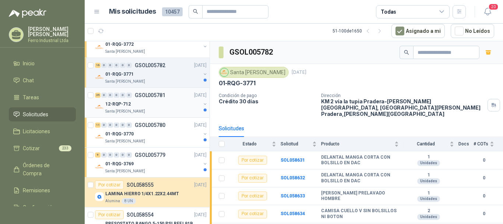
click at [160, 109] on div "Santa [PERSON_NAME]" at bounding box center [152, 111] width 95 height 6
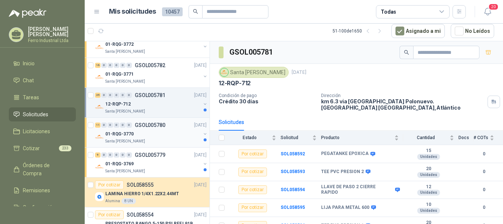
click at [164, 134] on div "01-RQG-3770" at bounding box center [152, 133] width 95 height 9
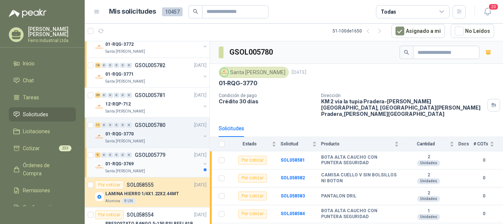
click at [163, 163] on div "01-RQG-3769" at bounding box center [152, 163] width 95 height 9
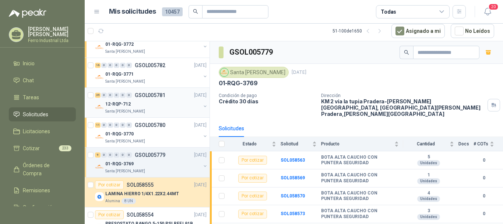
click at [166, 108] on div "12-RQP-712" at bounding box center [152, 104] width 95 height 9
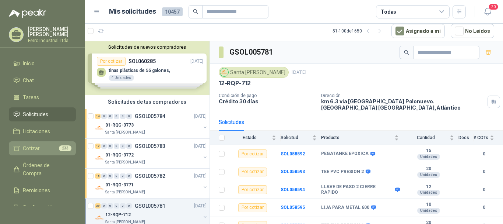
click at [40, 142] on link "Cotizar 233" at bounding box center [42, 148] width 67 height 14
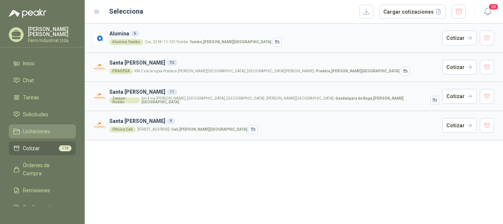
click at [48, 131] on span "Licitaciones" at bounding box center [36, 131] width 27 height 8
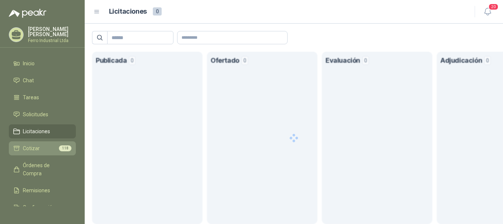
click at [42, 146] on li "Cotizar 118" at bounding box center [42, 148] width 58 height 8
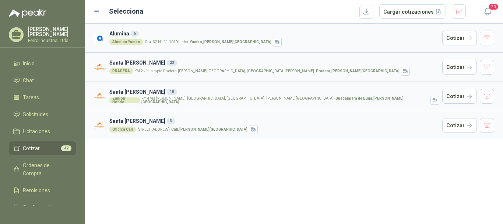
drag, startPoint x: 486, startPoint y: 121, endPoint x: 488, endPoint y: 104, distance: 17.5
click at [486, 120] on button "button" at bounding box center [487, 125] width 15 height 15
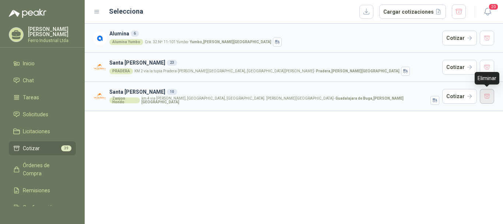
drag, startPoint x: 489, startPoint y: 98, endPoint x: 489, endPoint y: 90, distance: 8.1
click at [489, 98] on button "button" at bounding box center [487, 96] width 15 height 15
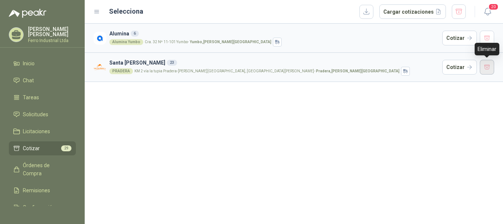
drag, startPoint x: 489, startPoint y: 66, endPoint x: 489, endPoint y: 50, distance: 15.8
click at [489, 65] on button "button" at bounding box center [487, 67] width 15 height 15
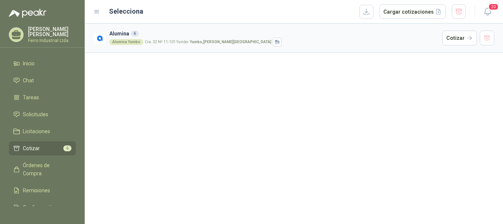
click at [489, 46] on article "Alumina 6 Alumina Yumbo Cra. 32 Nº 11-101 Yumbo - Yumbo , Valle del Cauca Cotiz…" at bounding box center [294, 38] width 419 height 29
click at [486, 39] on button "button" at bounding box center [487, 38] width 15 height 15
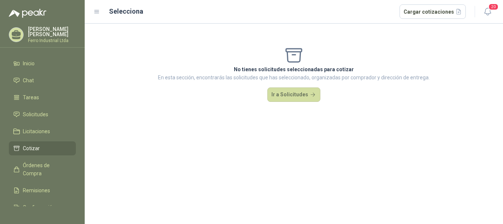
click at [36, 121] on ul "Inicio Chat Tareas Solicitudes Licitaciones Cotizar Órdenes de Compra Remisione…" at bounding box center [42, 131] width 85 height 150
click at [32, 131] on span "Licitaciones" at bounding box center [36, 131] width 27 height 8
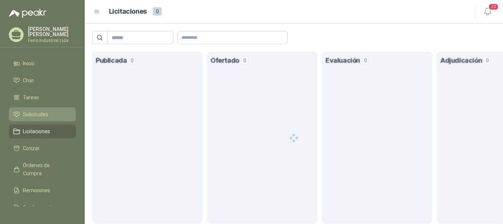
click at [38, 107] on link "Solicitudes" at bounding box center [42, 114] width 67 height 14
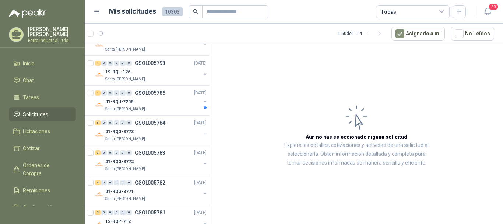
scroll to position [442, 0]
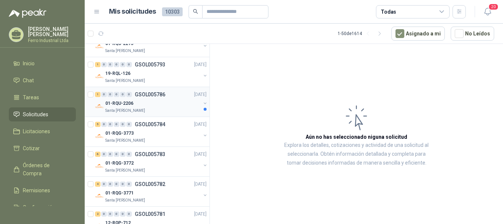
click at [172, 96] on div "1 0 0 0 0 0 GSOL005786 06/10/25" at bounding box center [151, 94] width 113 height 9
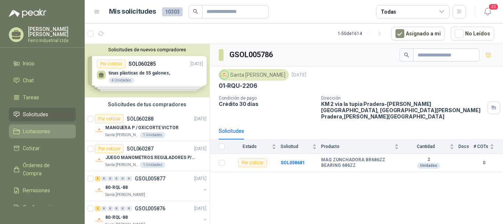
click at [37, 127] on span "Licitaciones" at bounding box center [36, 131] width 27 height 8
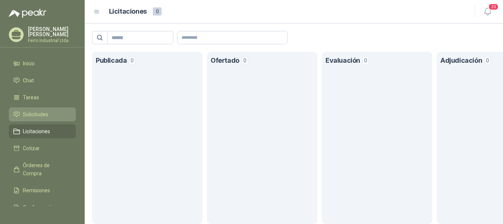
click at [33, 112] on span "Solicitudes" at bounding box center [35, 114] width 25 height 8
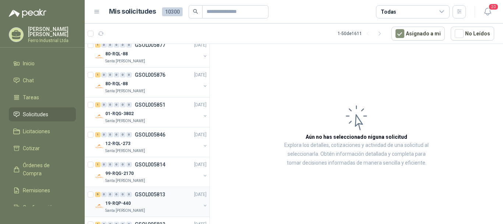
scroll to position [147, 0]
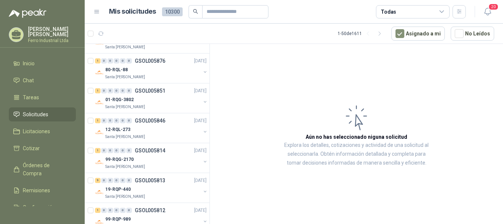
click at [244, 91] on article "Aún no has seleccionado niguna solicitud Explora los detalles, cotizaciones y a…" at bounding box center [356, 135] width 293 height 182
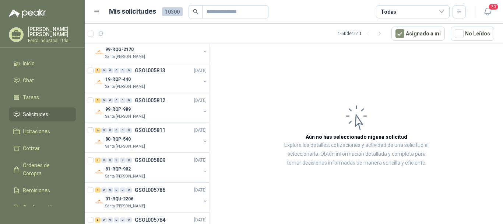
scroll to position [258, 0]
click at [125, 76] on p "19-RQP-440" at bounding box center [117, 78] width 25 height 7
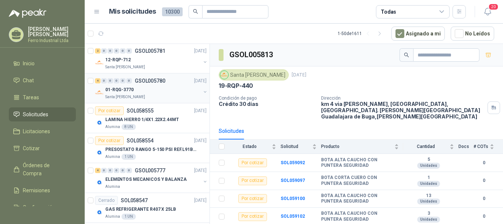
scroll to position [516, 0]
click at [176, 85] on div "01-RQG-3770" at bounding box center [152, 89] width 95 height 9
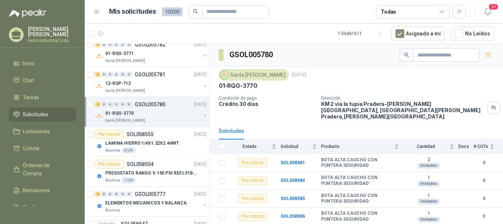
scroll to position [479, 0]
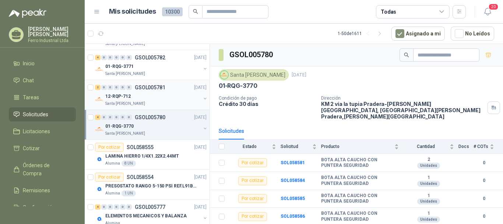
click at [160, 97] on div "12-RQP-712" at bounding box center [152, 96] width 95 height 9
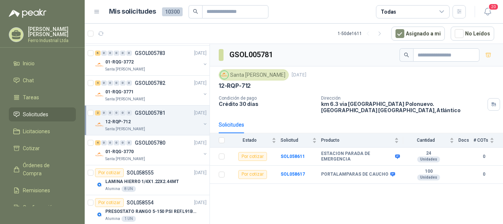
scroll to position [442, 0]
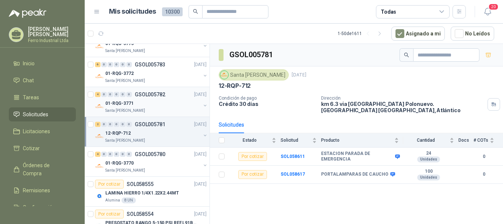
click at [160, 99] on div "01-RQG-3771" at bounding box center [152, 103] width 95 height 9
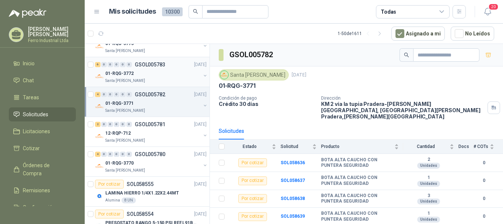
click at [162, 77] on div "01-RQG-3772" at bounding box center [152, 73] width 95 height 9
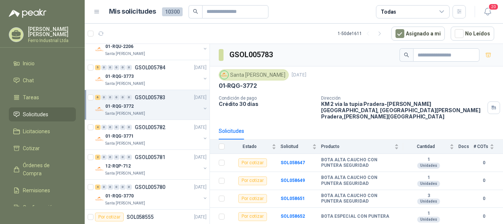
scroll to position [405, 0]
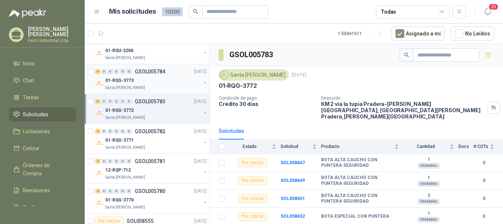
click at [159, 79] on div "01-RQG-3773" at bounding box center [152, 80] width 95 height 9
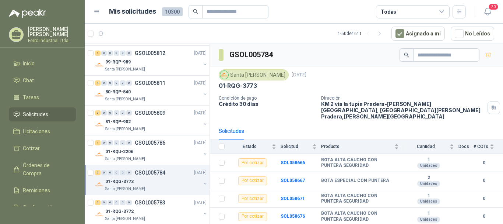
scroll to position [295, 0]
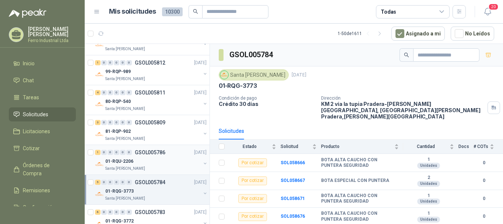
click at [155, 157] on div "01-RQU-2206" at bounding box center [152, 161] width 95 height 9
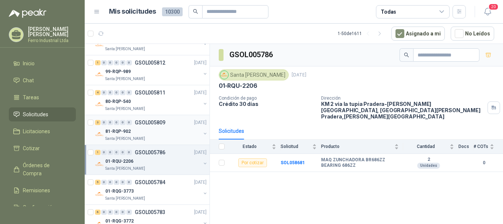
click at [163, 130] on div "81-RQP-902" at bounding box center [152, 131] width 95 height 9
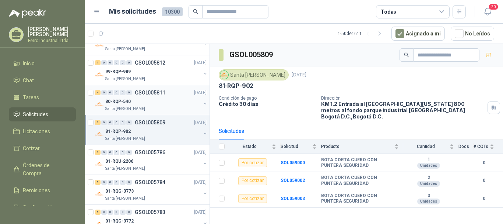
click at [165, 102] on div "80-RQP-540" at bounding box center [152, 101] width 95 height 9
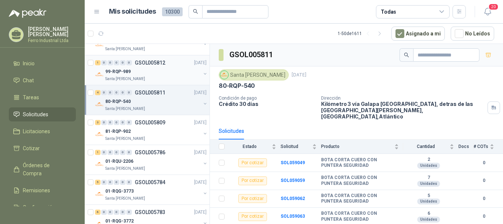
click at [170, 77] on div "Santa [PERSON_NAME]" at bounding box center [152, 79] width 95 height 6
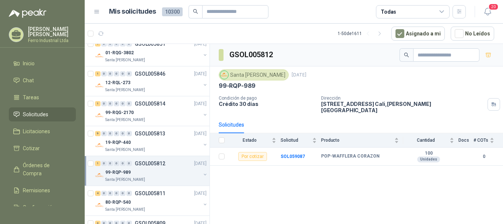
scroll to position [184, 0]
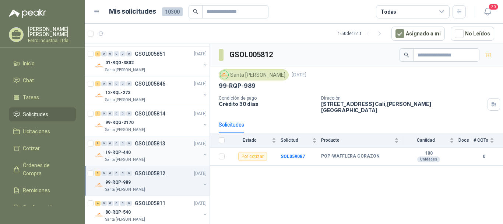
click at [161, 141] on p "GSOL005813" at bounding box center [150, 143] width 31 height 5
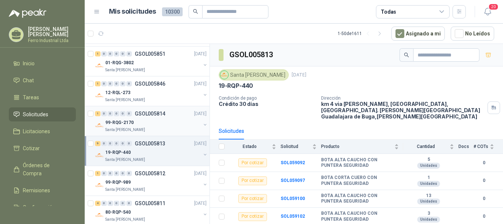
click at [154, 122] on div "99-RQG-2170" at bounding box center [152, 122] width 95 height 9
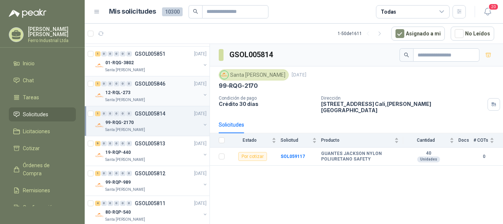
click at [159, 92] on div "12-RQL-273" at bounding box center [152, 92] width 95 height 9
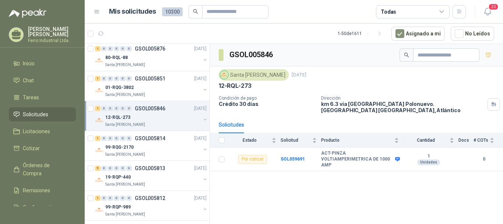
scroll to position [147, 0]
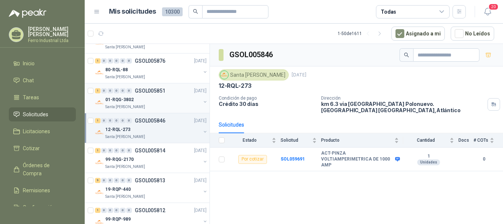
click at [161, 98] on div "01-RQG-3802" at bounding box center [152, 99] width 95 height 9
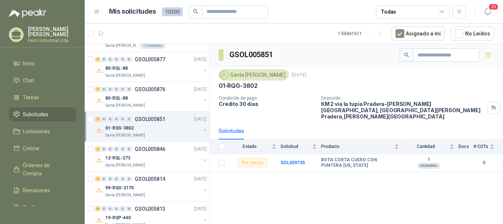
scroll to position [111, 0]
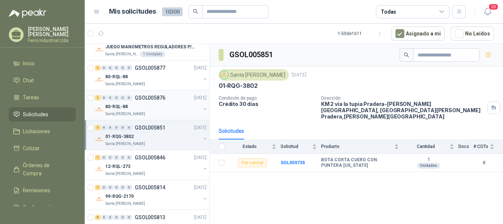
click at [167, 105] on div "80-RQL-88" at bounding box center [152, 106] width 95 height 9
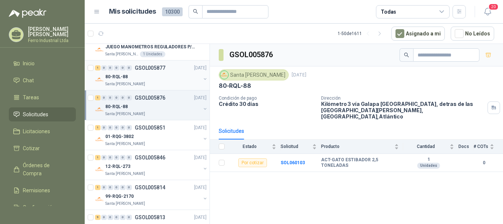
click at [170, 79] on div "80-RQL-88" at bounding box center [152, 76] width 95 height 9
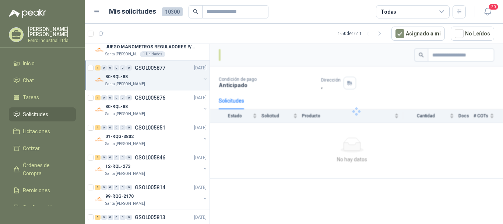
scroll to position [37, 0]
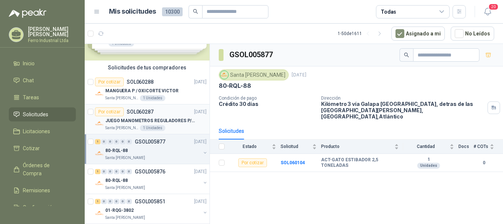
click at [160, 115] on div "Por cotizar SOL060287 06/10/25" at bounding box center [151, 111] width 112 height 9
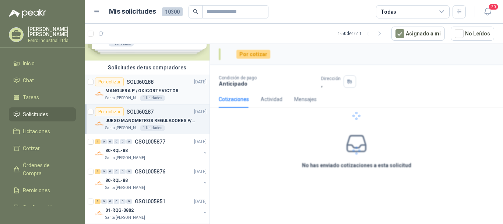
click at [180, 86] on div "MANGUERA P / OXICORTE VICTOR" at bounding box center [155, 90] width 101 height 9
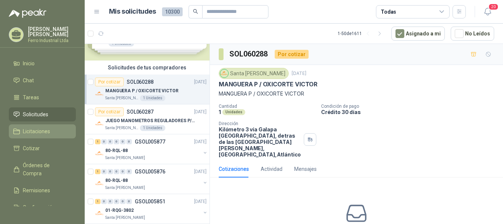
click at [34, 94] on span "Tareas" at bounding box center [31, 97] width 16 height 8
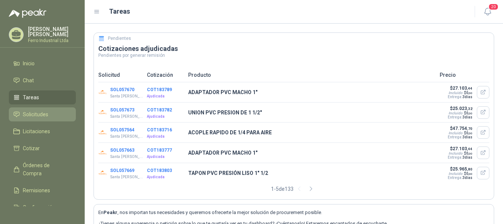
click at [42, 115] on span "Solicitudes" at bounding box center [35, 114] width 25 height 8
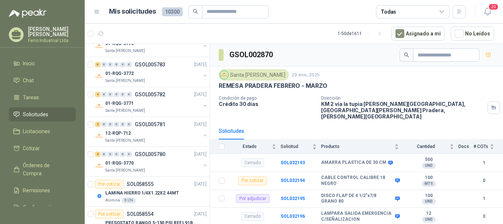
scroll to position [553, 0]
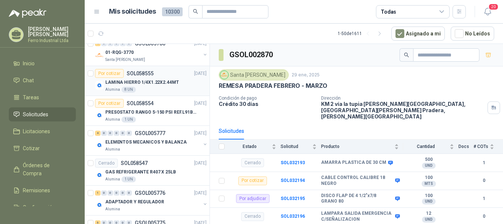
click at [164, 84] on p "LAMINA HIERRO 1/4X1.22X2.44MT" at bounding box center [142, 82] width 74 height 7
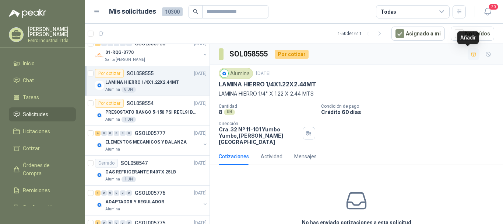
click at [471, 53] on icon "button" at bounding box center [474, 54] width 6 height 6
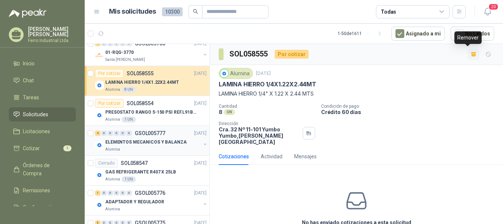
scroll to position [590, 0]
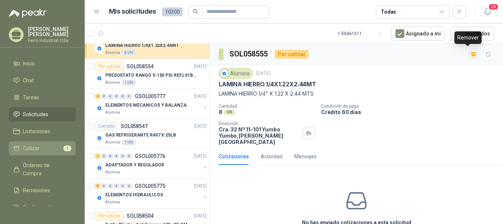
click at [35, 148] on span "Cotizar" at bounding box center [31, 148] width 17 height 8
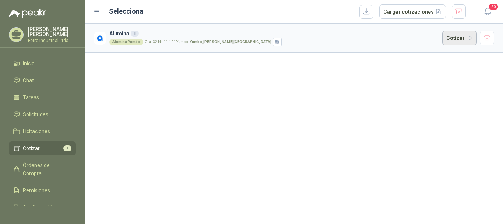
click at [460, 38] on button "Cotizar" at bounding box center [460, 38] width 35 height 15
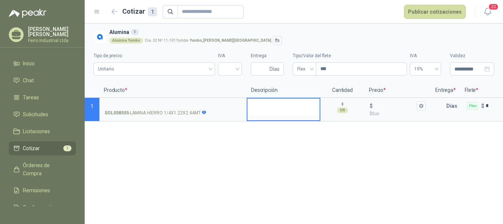
click at [276, 102] on textarea at bounding box center [284, 106] width 72 height 17
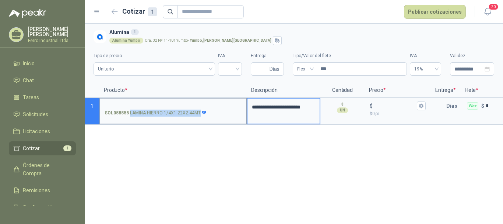
drag, startPoint x: 131, startPoint y: 114, endPoint x: 202, endPoint y: 117, distance: 71.6
click at [202, 117] on label "SOL058555 - LAMINA HIERRO 1/4X1.22X2.44MT" at bounding box center [173, 108] width 146 height 21
copy div "LAMINA HIERRO 1/4X1.22X2.44MT"
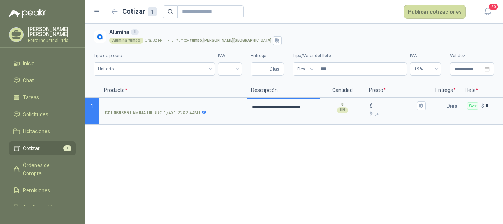
click at [165, 97] on p "Producto *" at bounding box center [173, 90] width 147 height 15
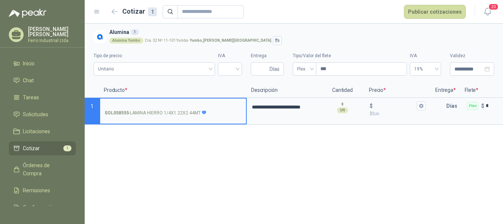
click at [160, 103] on input "SOL058555 - LAMINA HIERRO 1/4X1.22X2.44MT" at bounding box center [173, 106] width 137 height 6
click at [348, 111] on div "UN" at bounding box center [342, 110] width 11 height 6
click at [386, 106] on input "$ $ 0 ,00" at bounding box center [394, 106] width 41 height 6
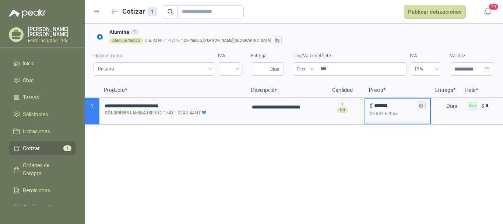
type input "*******"
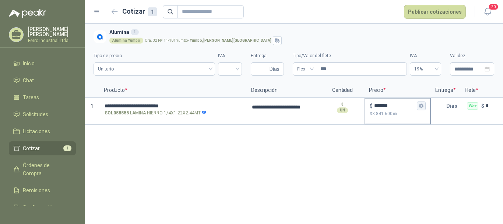
click at [420, 107] on icon "button" at bounding box center [421, 106] width 4 height 4
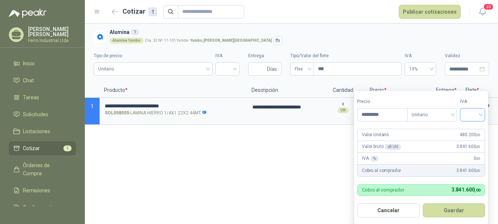
click at [470, 117] on input "search" at bounding box center [472, 113] width 16 height 11
click at [468, 130] on div "19%" at bounding box center [474, 130] width 14 height 8
click at [460, 210] on button "Guardar" at bounding box center [454, 210] width 63 height 14
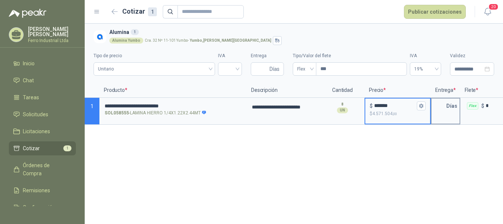
click at [440, 105] on input "text" at bounding box center [439, 105] width 15 height 15
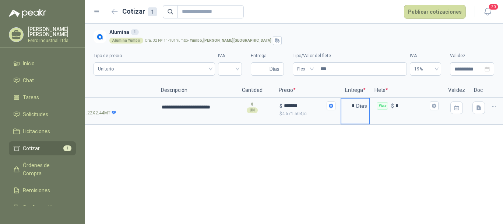
scroll to position [0, 96]
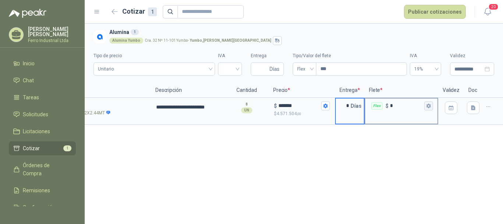
type input "*"
click at [429, 107] on icon "button" at bounding box center [429, 106] width 4 height 4
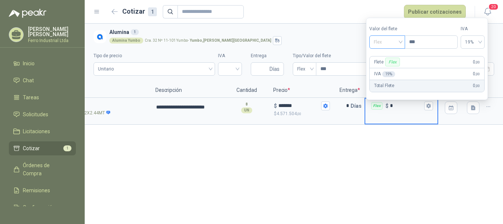
click at [388, 42] on span "Flex" at bounding box center [387, 41] width 27 height 11
click at [383, 68] on div "Incluido" at bounding box center [388, 69] width 25 height 8
click at [396, 141] on div "**********" at bounding box center [294, 124] width 419 height 200
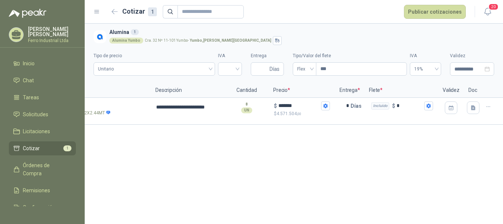
click at [375, 146] on div "**********" at bounding box center [294, 124] width 419 height 200
click at [429, 14] on button "Publicar cotizaciones" at bounding box center [435, 12] width 62 height 14
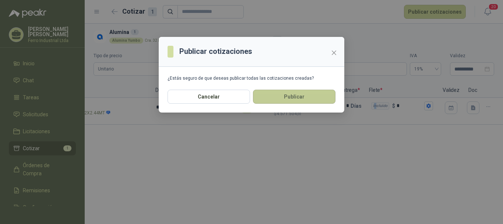
drag, startPoint x: 268, startPoint y: 95, endPoint x: 276, endPoint y: 118, distance: 24.2
click at [268, 96] on button "Publicar" at bounding box center [294, 97] width 83 height 14
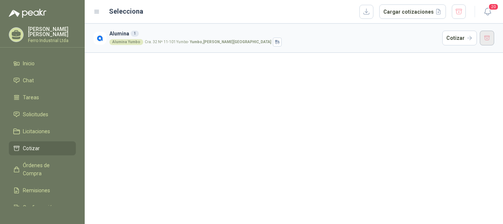
click at [490, 41] on button "button" at bounding box center [487, 38] width 15 height 15
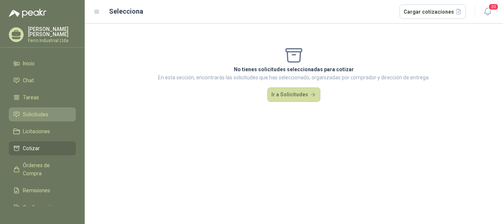
click at [40, 114] on span "Solicitudes" at bounding box center [35, 114] width 25 height 8
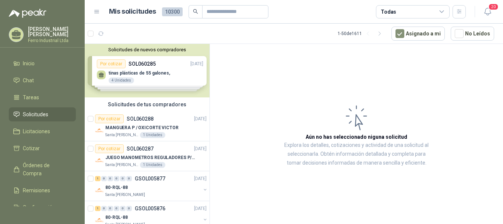
click at [41, 115] on span "Solicitudes" at bounding box center [35, 114] width 25 height 8
